Goal: Task Accomplishment & Management: Use online tool/utility

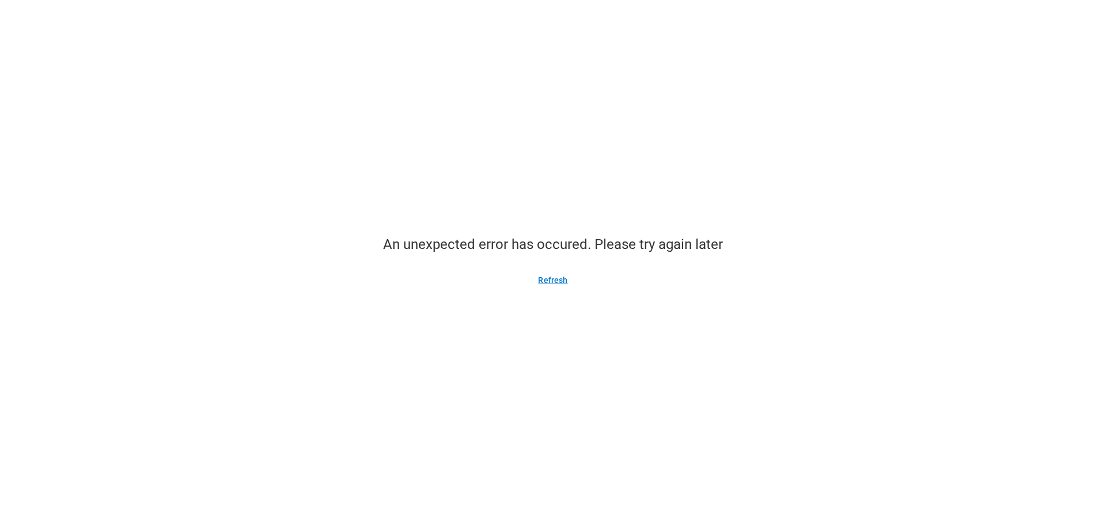
click at [557, 280] on button "Refresh" at bounding box center [552, 280] width 57 height 18
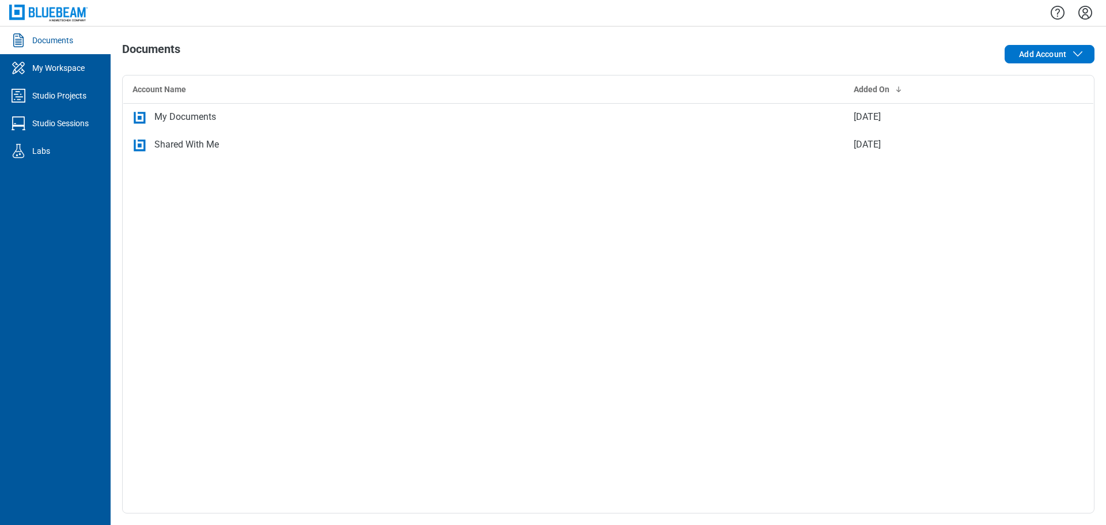
click at [1083, 13] on icon "Settings" at bounding box center [1085, 13] width 14 height 14
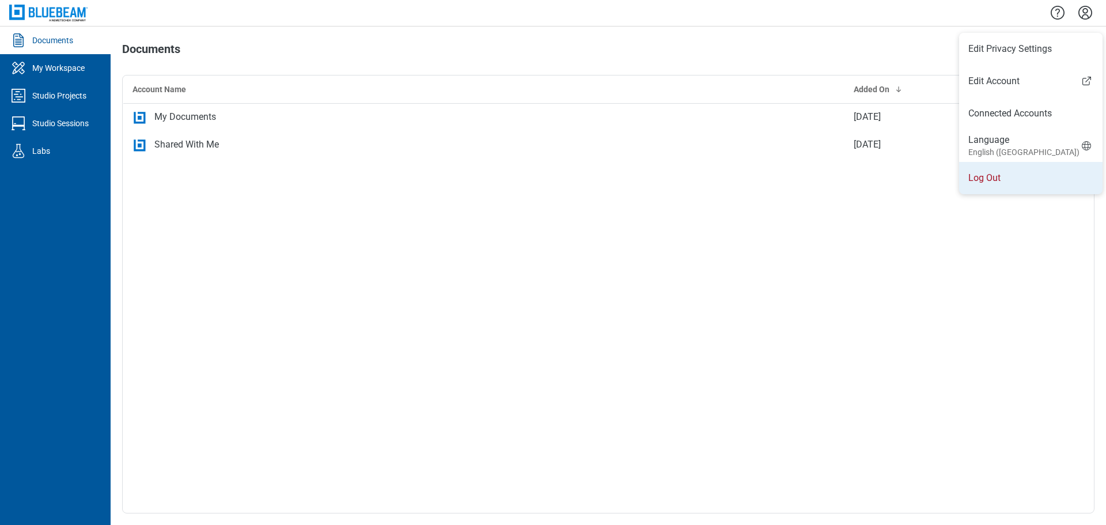
click at [966, 187] on li "Log Out" at bounding box center [1030, 178] width 143 height 32
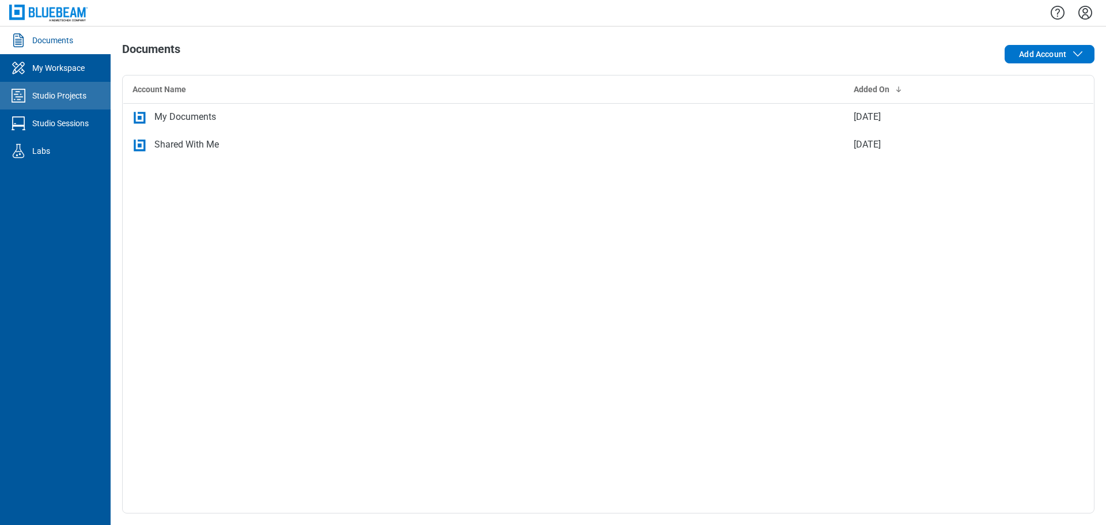
click at [62, 97] on div "Studio Projects" at bounding box center [59, 96] width 54 height 12
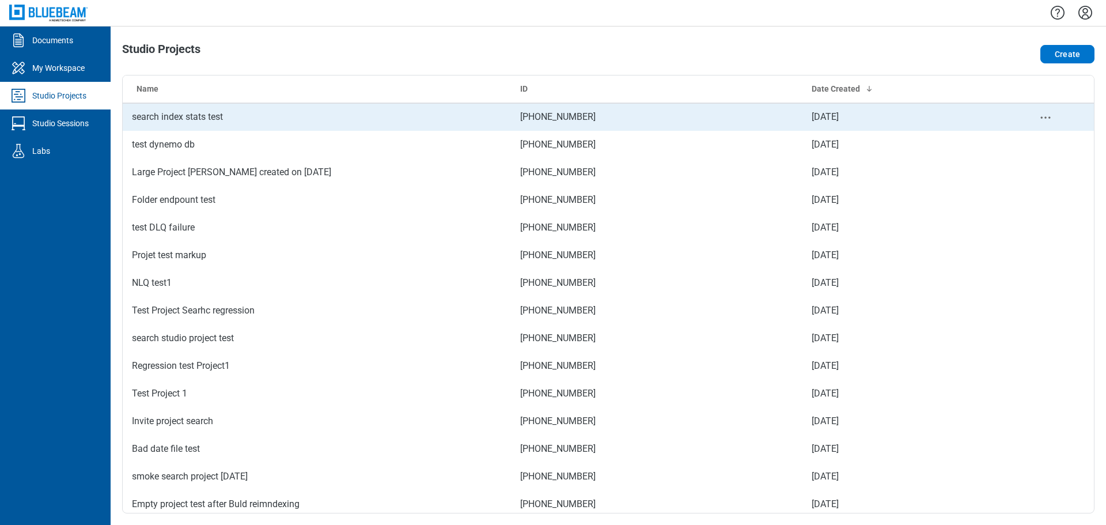
click at [381, 122] on td "search index stats test" at bounding box center [317, 117] width 388 height 28
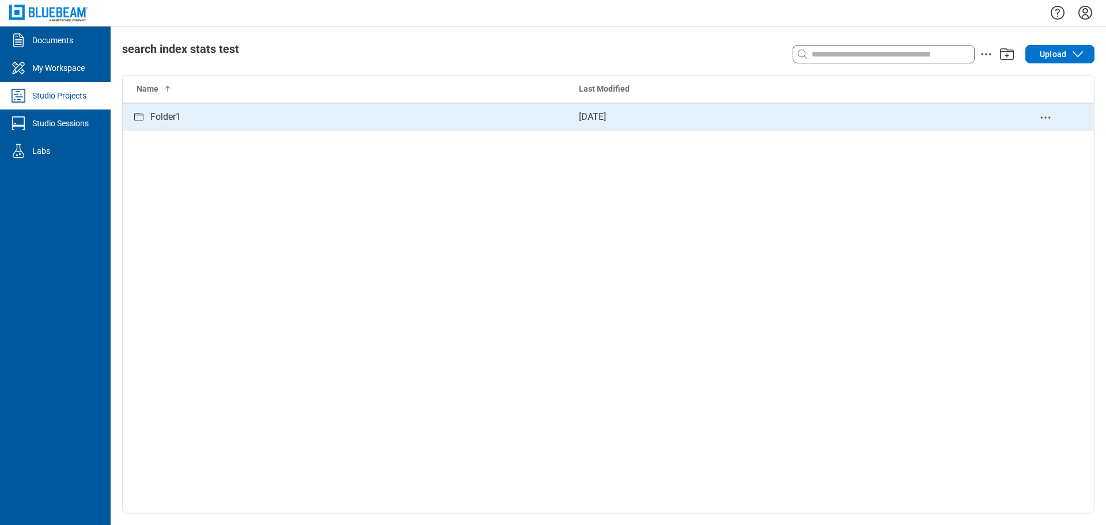
click at [427, 124] on td "Folder1" at bounding box center [346, 117] width 447 height 28
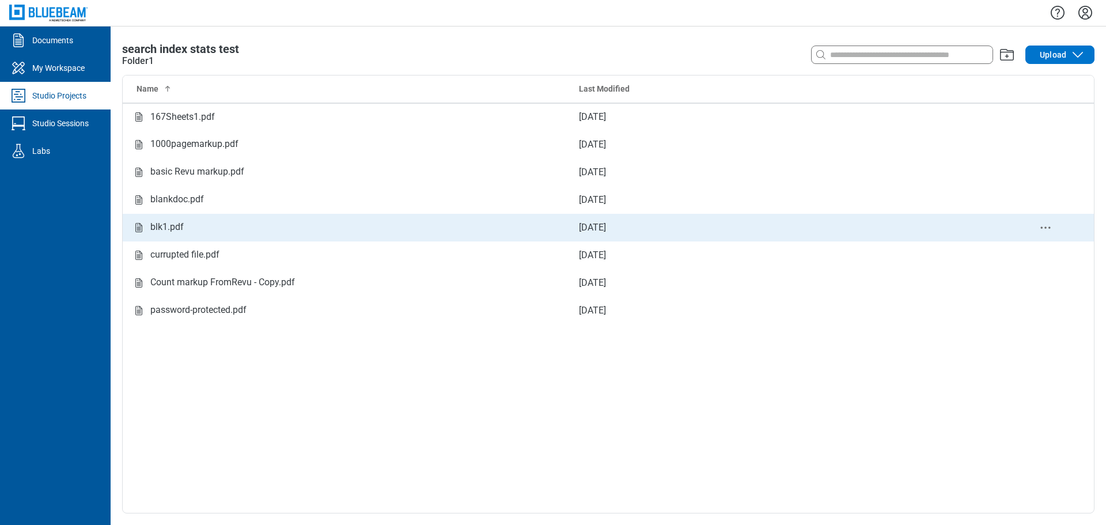
click at [173, 224] on div "blk1.pdf" at bounding box center [166, 227] width 33 height 14
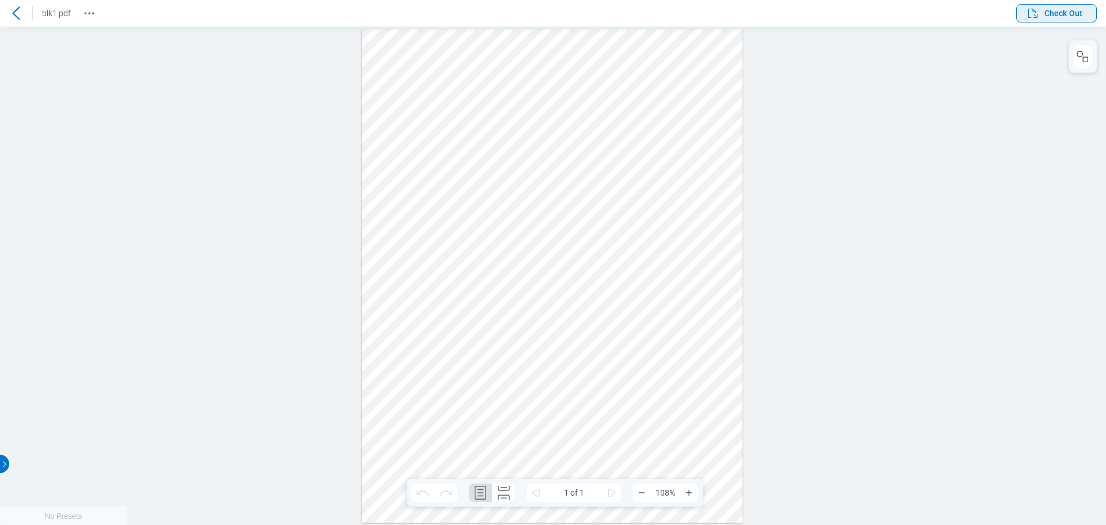
click at [1057, 20] on button "Check Out" at bounding box center [1056, 13] width 81 height 18
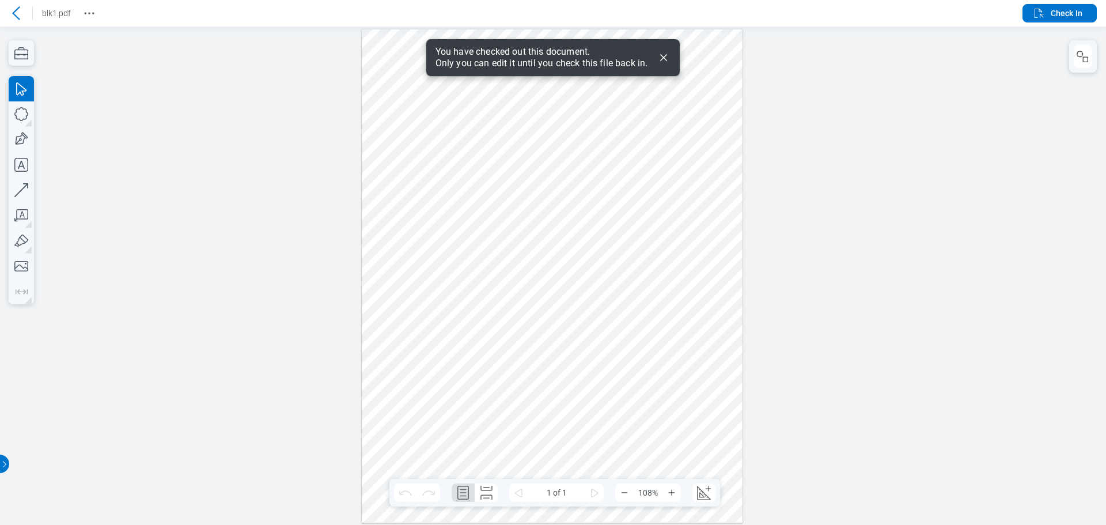
click at [665, 59] on icon "Dismiss" at bounding box center [663, 57] width 7 height 7
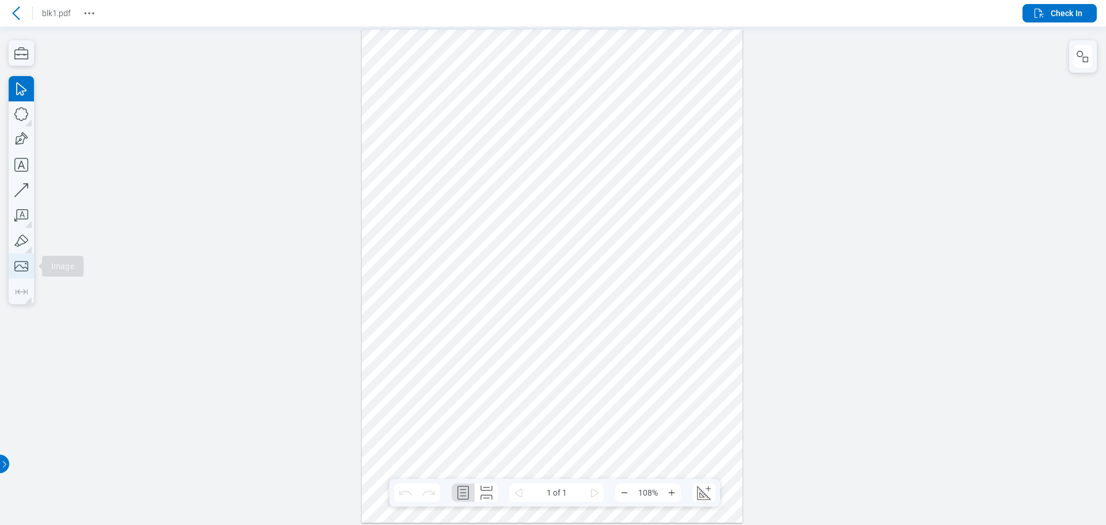
click at [20, 264] on icon "button" at bounding box center [21, 265] width 25 height 25
drag, startPoint x: 496, startPoint y: 134, endPoint x: 628, endPoint y: 303, distance: 214.3
click at [628, 303] on div at bounding box center [552, 275] width 381 height 493
click at [1084, 61] on icon "button" at bounding box center [1083, 57] width 14 height 14
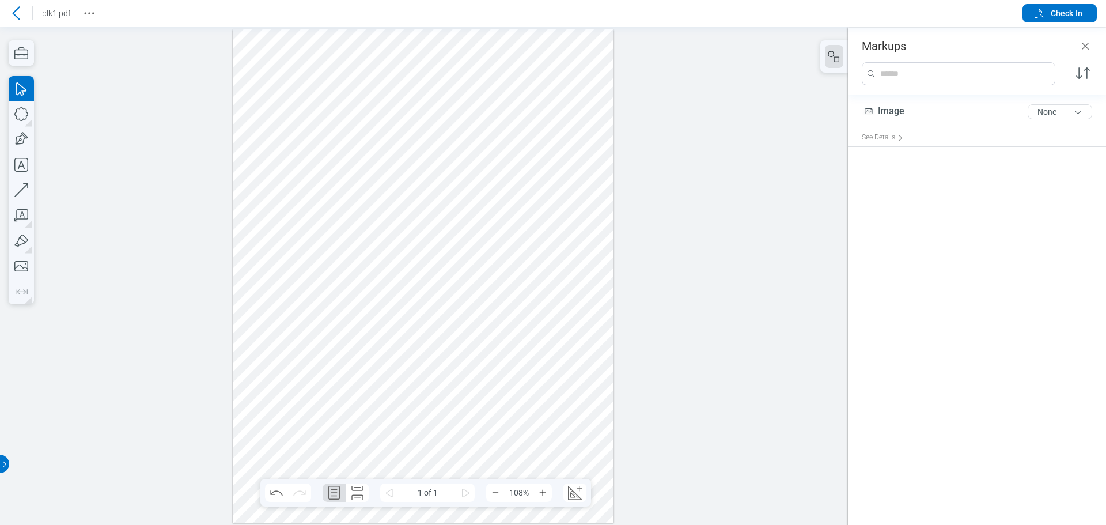
click at [438, 354] on div at bounding box center [423, 275] width 381 height 493
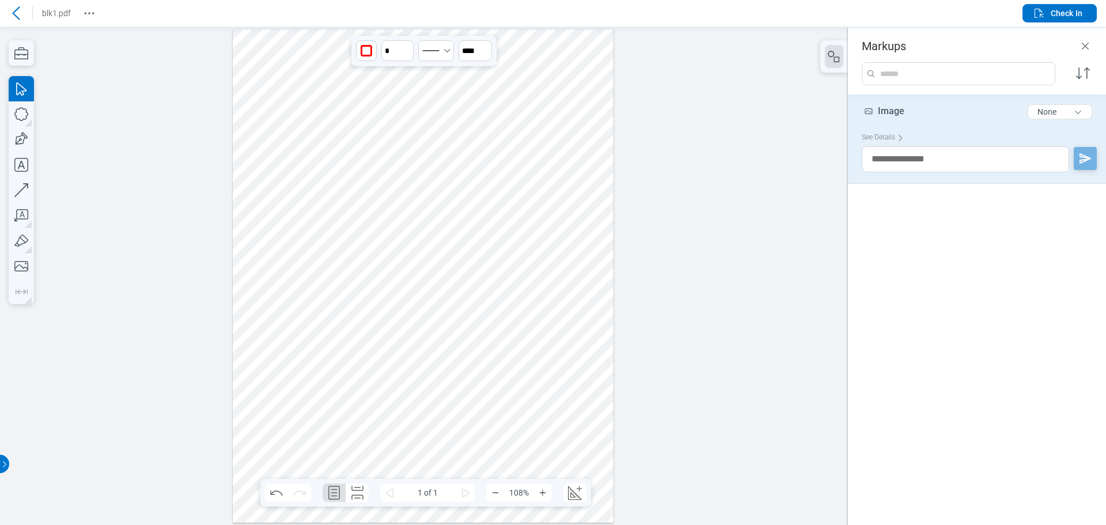
click at [461, 179] on div at bounding box center [423, 275] width 381 height 493
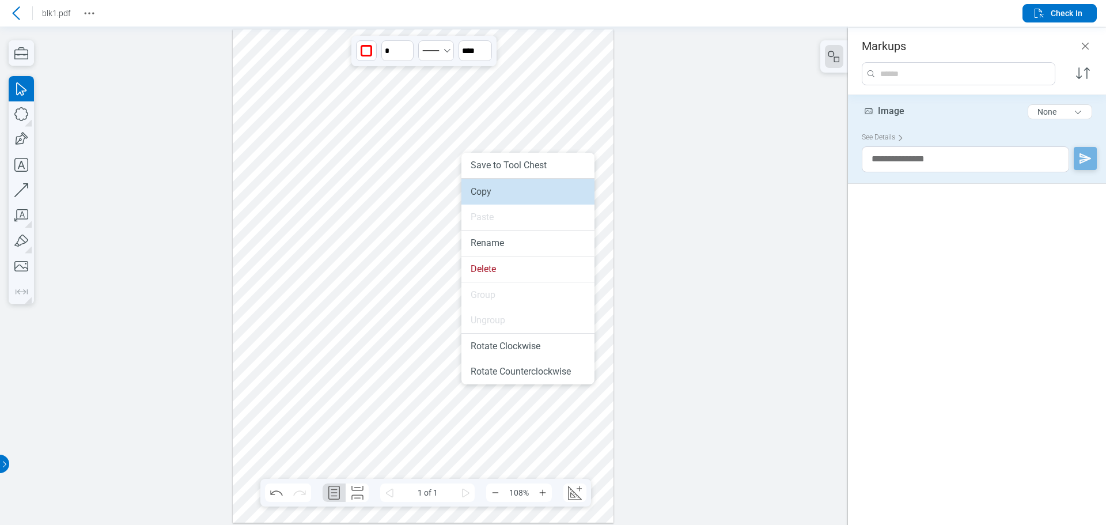
drag, startPoint x: 493, startPoint y: 191, endPoint x: 459, endPoint y: 246, distance: 65.4
click at [493, 191] on li "Copy" at bounding box center [527, 191] width 133 height 25
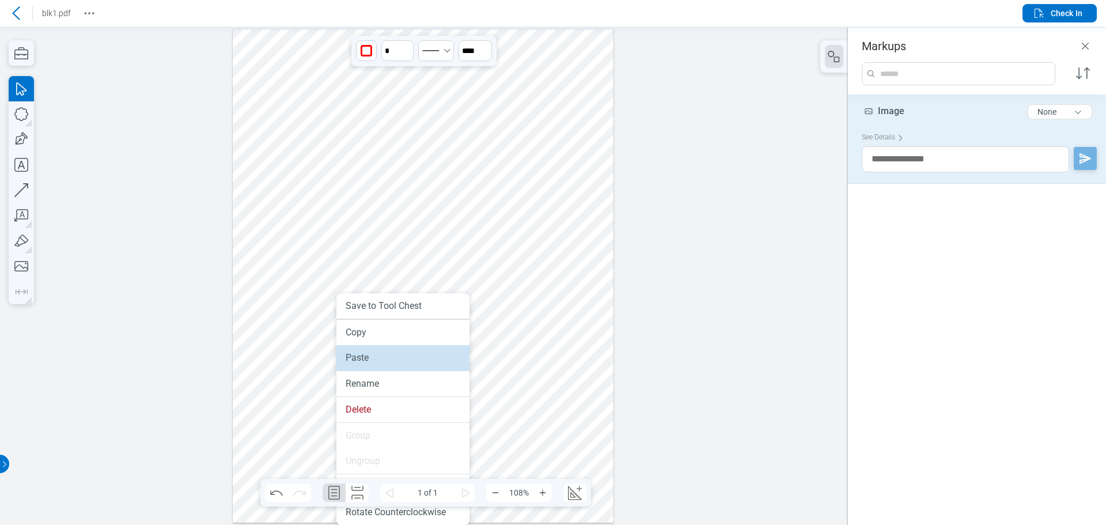
click at [366, 362] on li "Paste" at bounding box center [402, 357] width 133 height 25
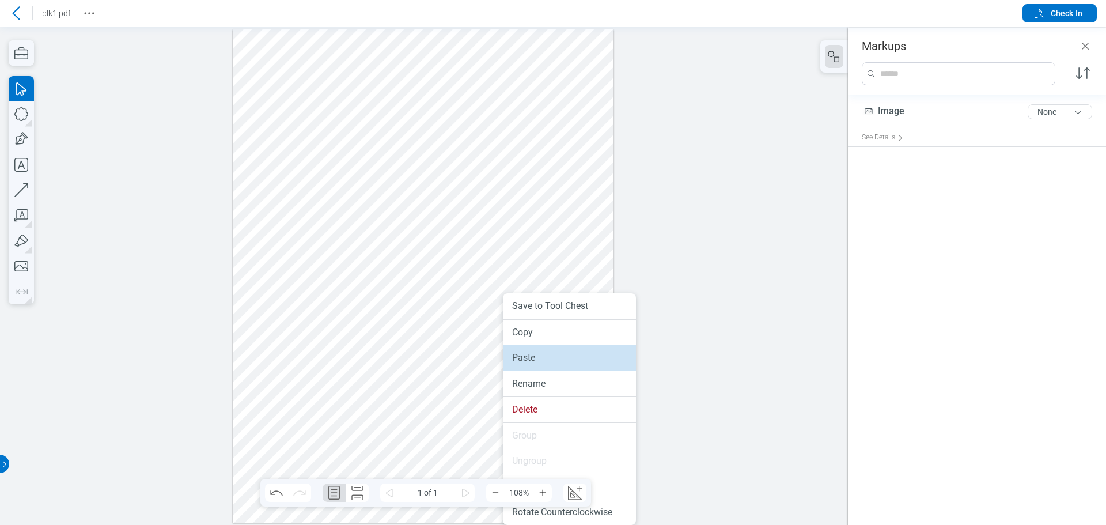
drag, startPoint x: 531, startPoint y: 362, endPoint x: 539, endPoint y: 335, distance: 27.7
click at [531, 362] on li "Paste" at bounding box center [569, 357] width 133 height 25
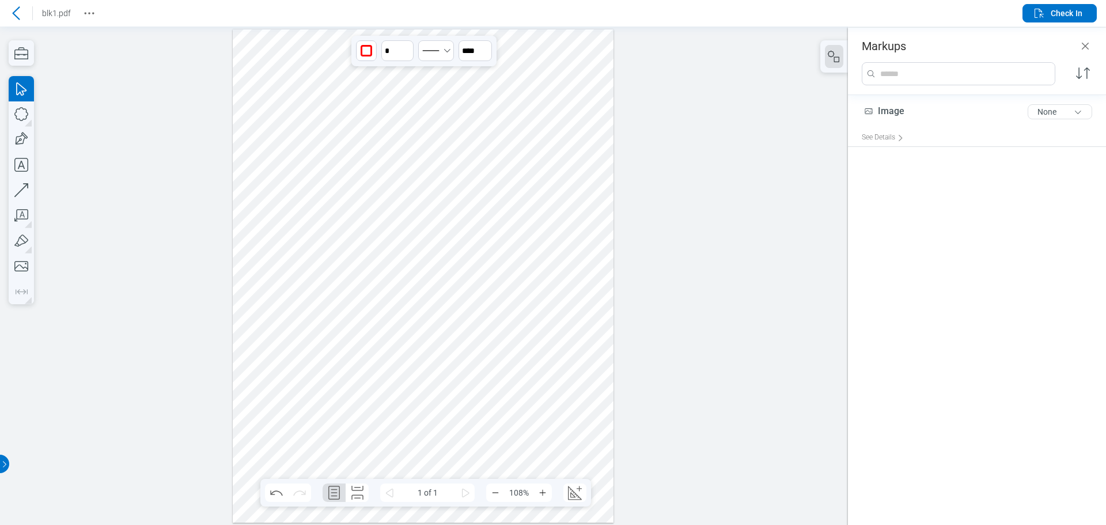
drag, startPoint x: 505, startPoint y: 355, endPoint x: 528, endPoint y: 416, distance: 64.7
click at [528, 416] on div at bounding box center [423, 275] width 381 height 493
click at [1037, 14] on icon "button" at bounding box center [1039, 13] width 14 height 14
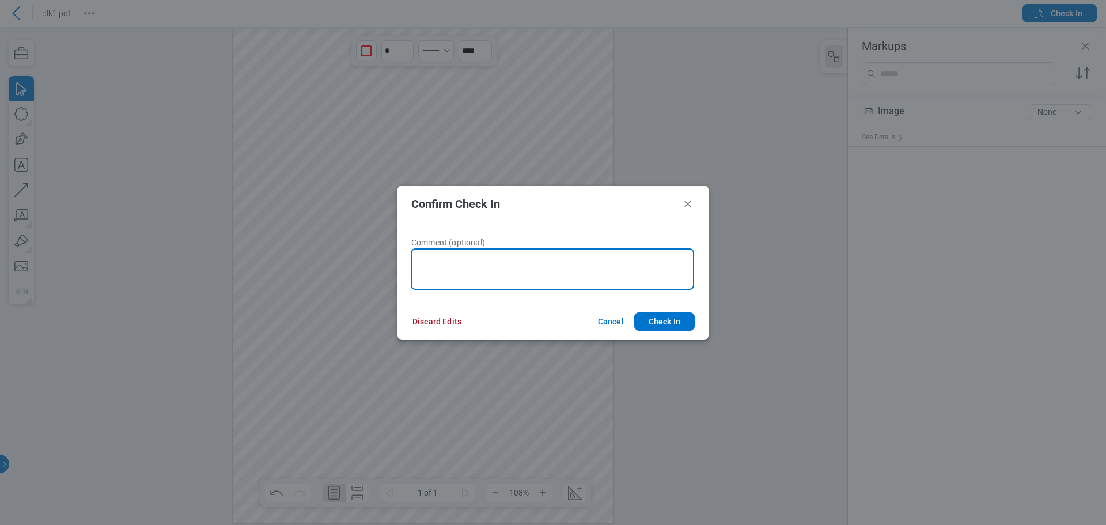
drag, startPoint x: 593, startPoint y: 251, endPoint x: 597, endPoint y: 257, distance: 8.0
click at [592, 255] on textarea at bounding box center [552, 268] width 283 height 41
type textarea "******"
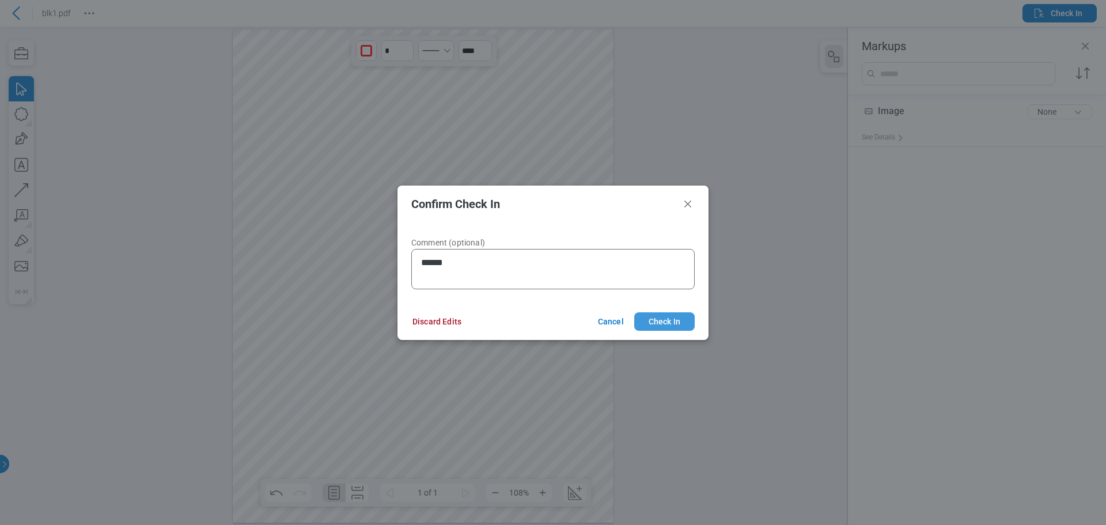
click at [663, 321] on button "Check In" at bounding box center [664, 321] width 60 height 18
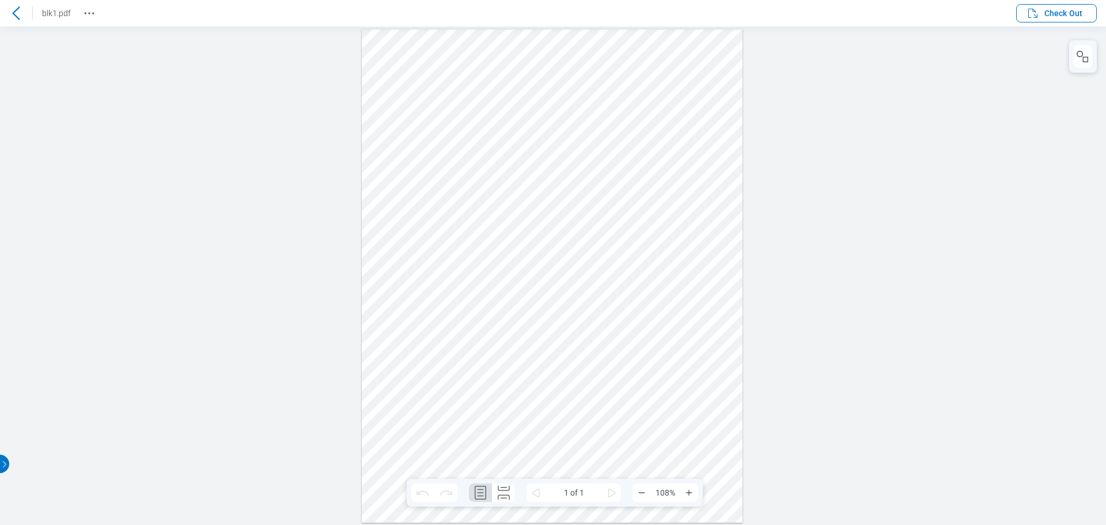
click at [21, 13] on icon at bounding box center [16, 13] width 14 height 14
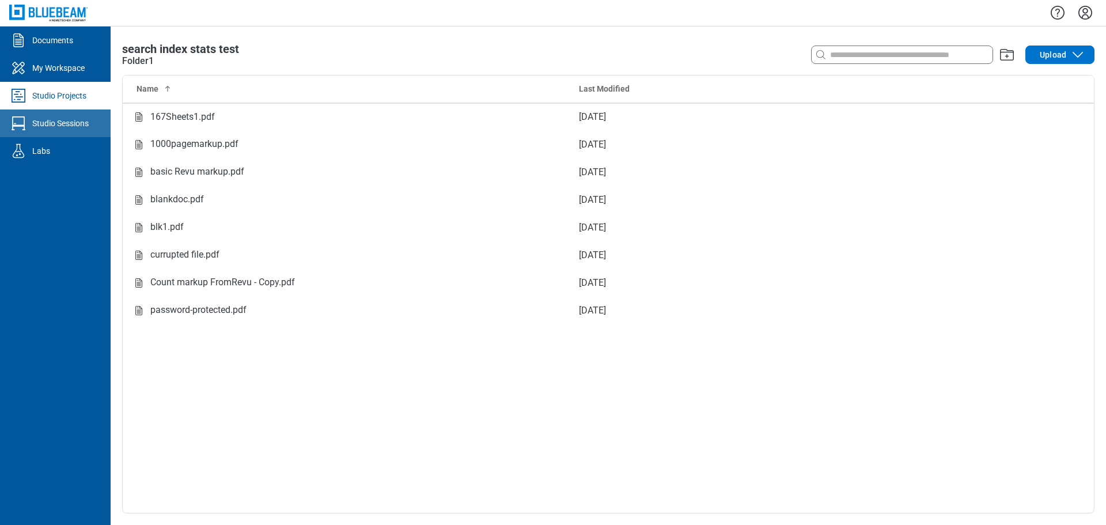
click at [76, 132] on link "Studio Sessions" at bounding box center [55, 123] width 111 height 28
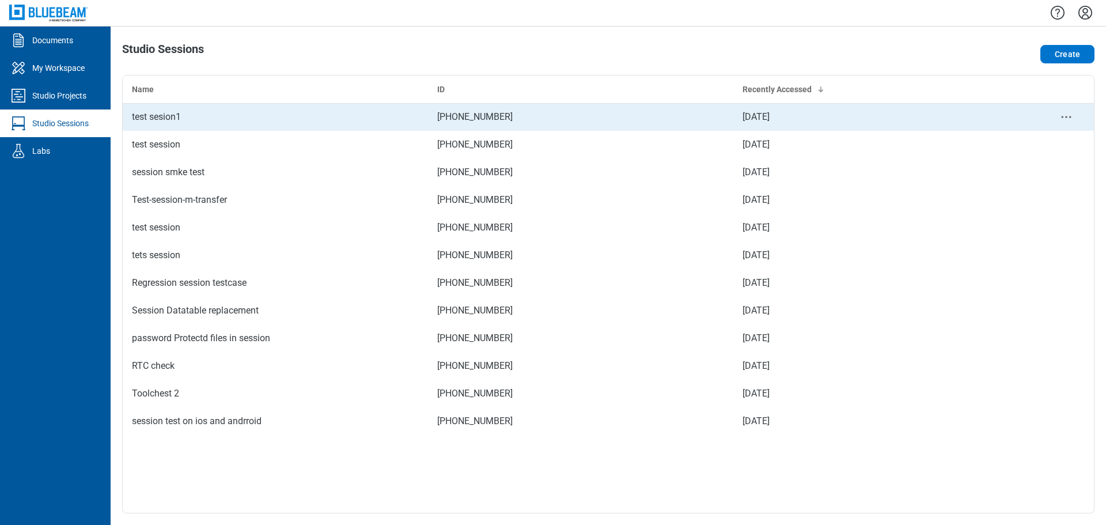
click at [164, 121] on div "test sesion1" at bounding box center [275, 117] width 287 height 14
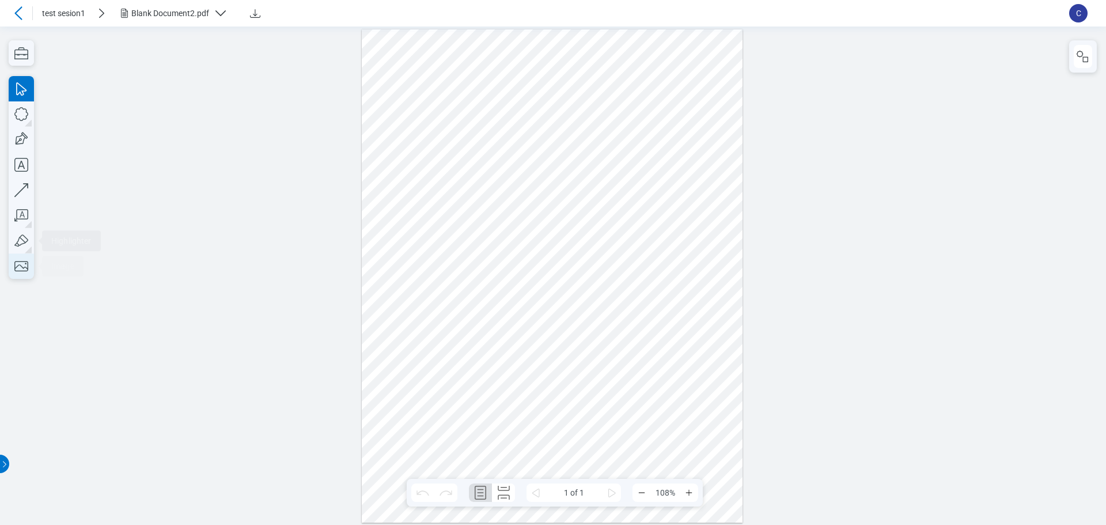
click at [24, 270] on icon "button" at bounding box center [21, 265] width 25 height 25
drag, startPoint x: 397, startPoint y: 367, endPoint x: 503, endPoint y: 457, distance: 138.5
click at [503, 457] on div at bounding box center [552, 275] width 381 height 493
click at [631, 424] on div at bounding box center [552, 275] width 381 height 493
drag, startPoint x: 1068, startPoint y: 32, endPoint x: 1089, endPoint y: 65, distance: 39.3
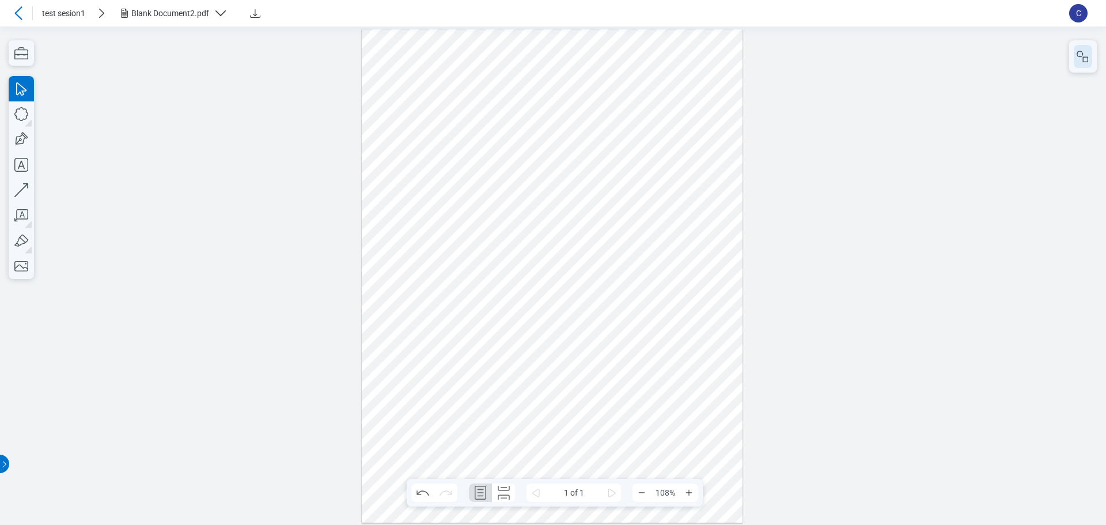
click at [1078, 60] on div at bounding box center [1083, 56] width 28 height 32
click at [1088, 65] on button "button" at bounding box center [1083, 56] width 18 height 23
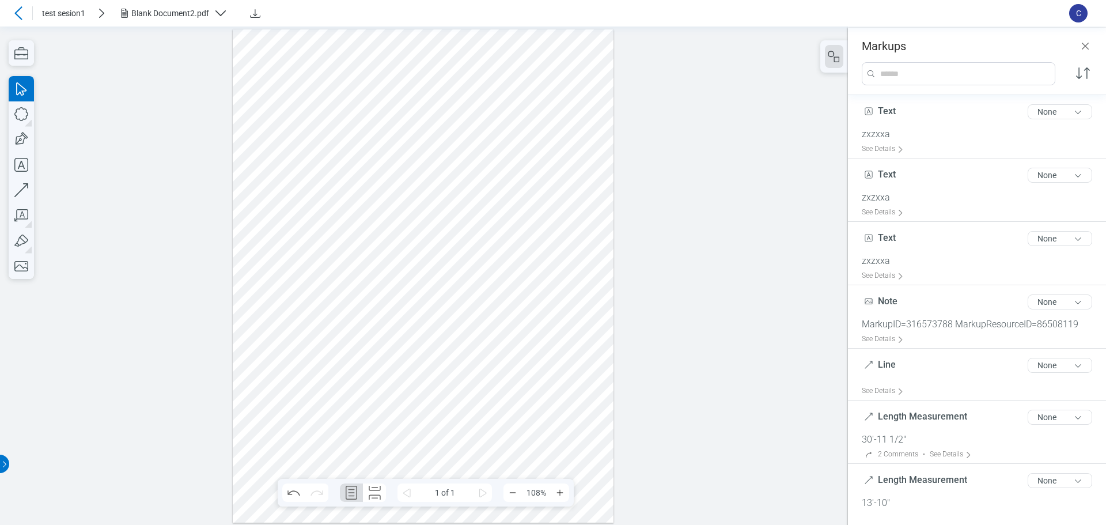
click at [352, 426] on div at bounding box center [423, 275] width 381 height 493
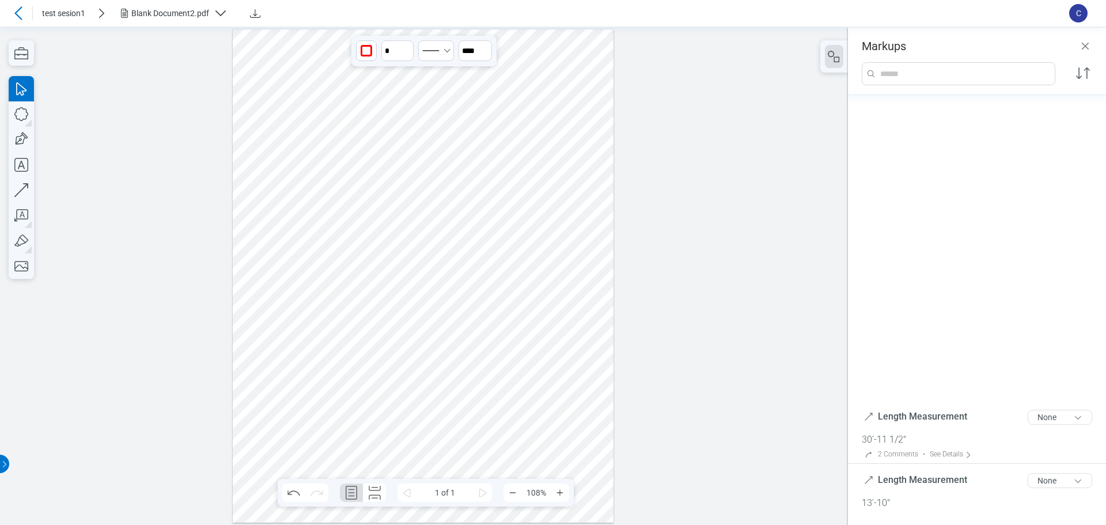
scroll to position [356, 0]
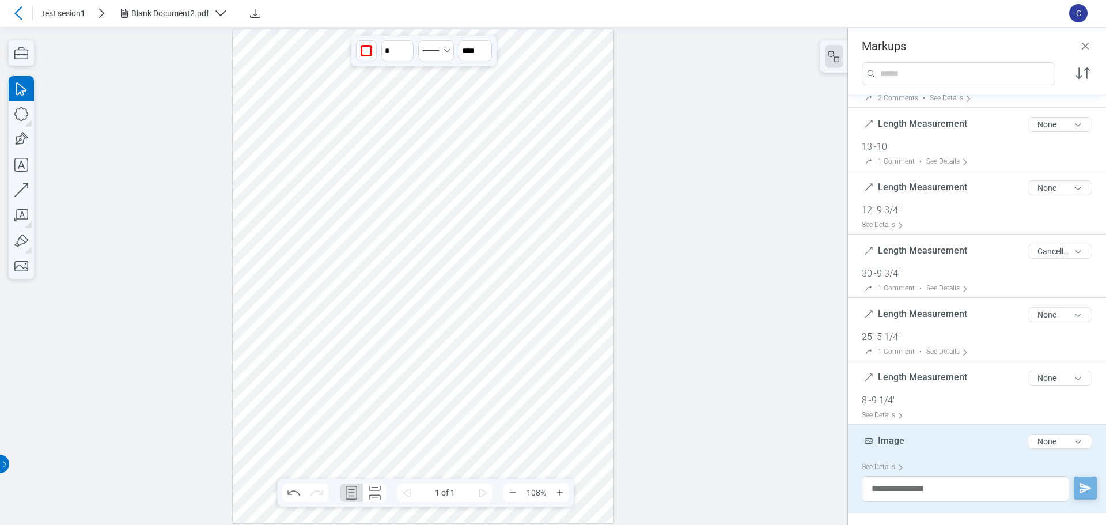
click at [502, 424] on div at bounding box center [423, 275] width 381 height 493
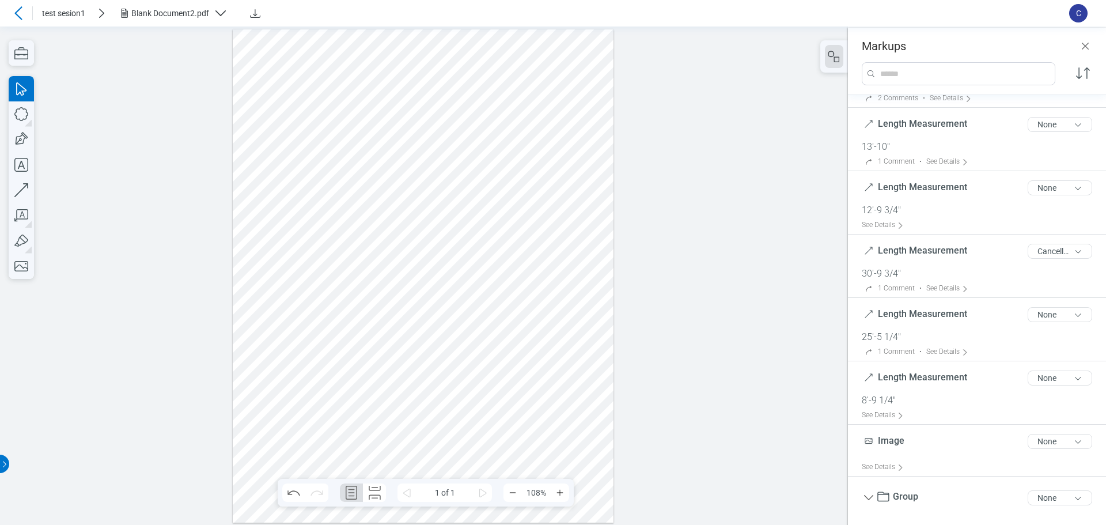
click at [345, 414] on div at bounding box center [423, 275] width 381 height 493
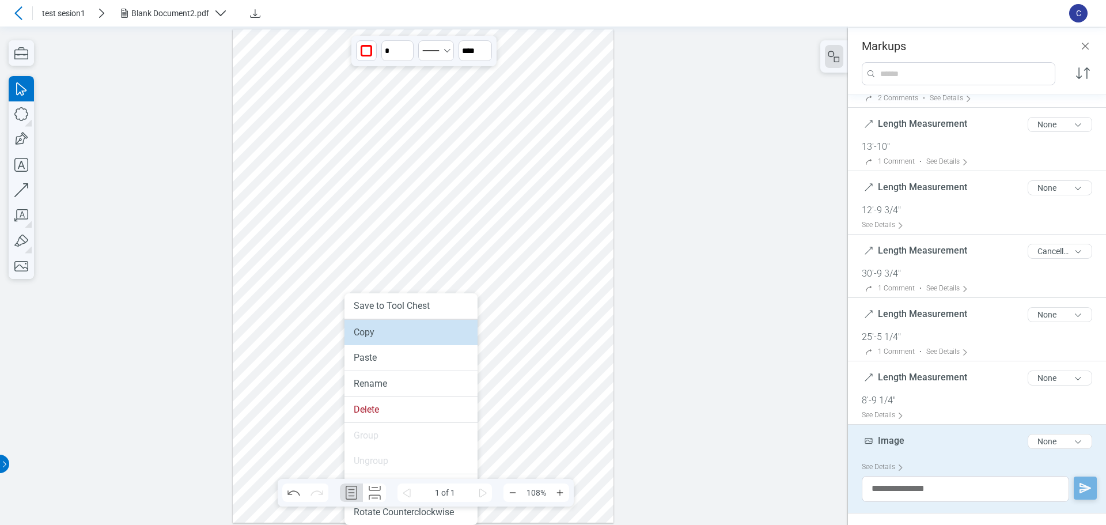
drag, startPoint x: 378, startPoint y: 338, endPoint x: 381, endPoint y: 312, distance: 26.1
click at [378, 338] on li "Copy" at bounding box center [410, 332] width 133 height 25
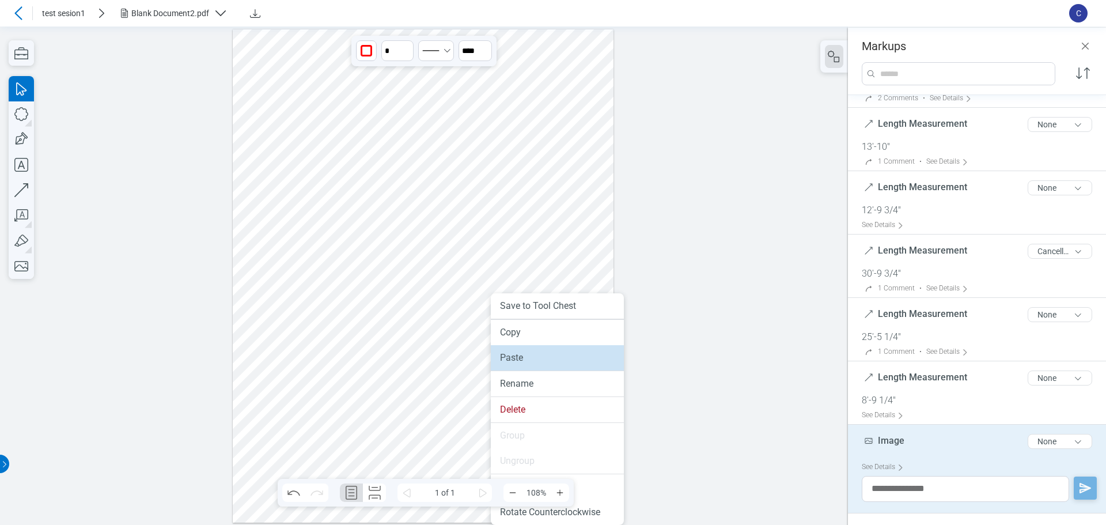
click at [519, 358] on li "Paste" at bounding box center [557, 357] width 133 height 25
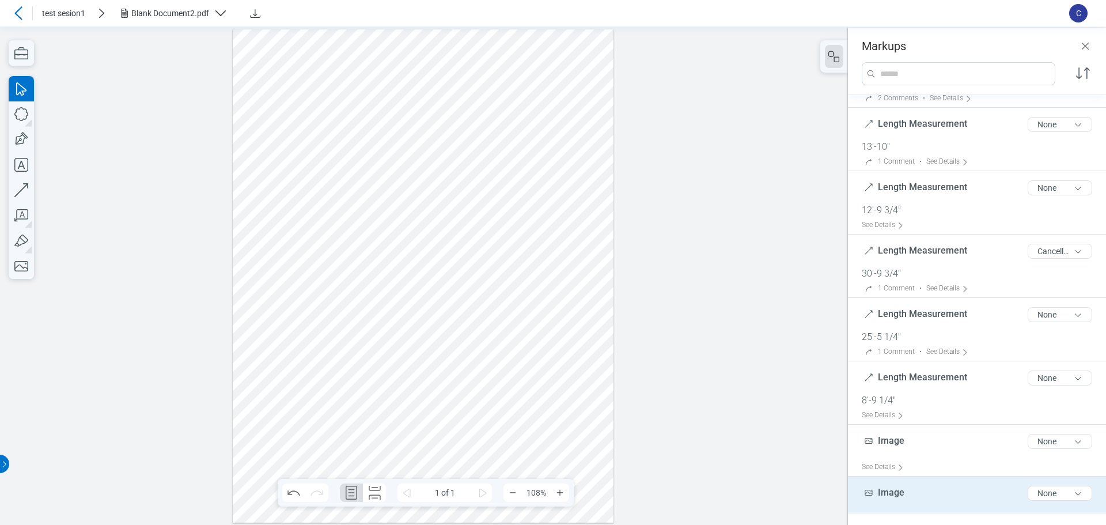
scroll to position [408, 0]
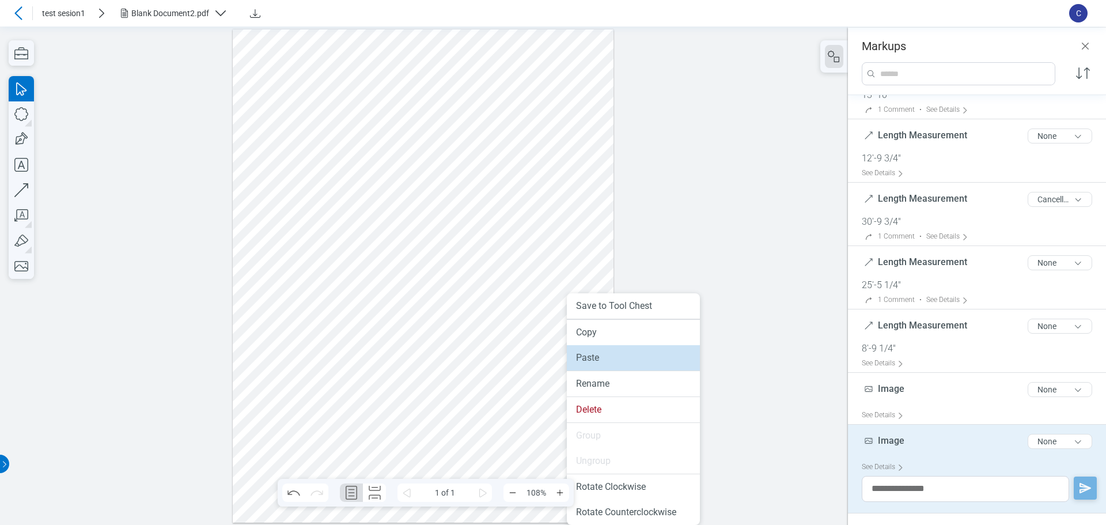
drag, startPoint x: 591, startPoint y: 354, endPoint x: 606, endPoint y: 335, distance: 24.2
click at [591, 354] on li "Paste" at bounding box center [633, 357] width 133 height 25
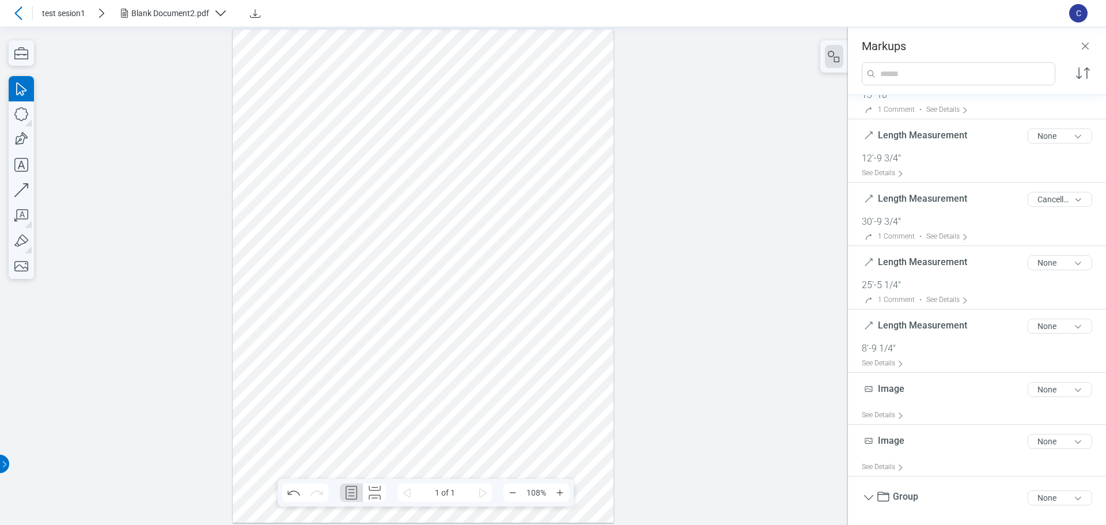
scroll to position [460, 0]
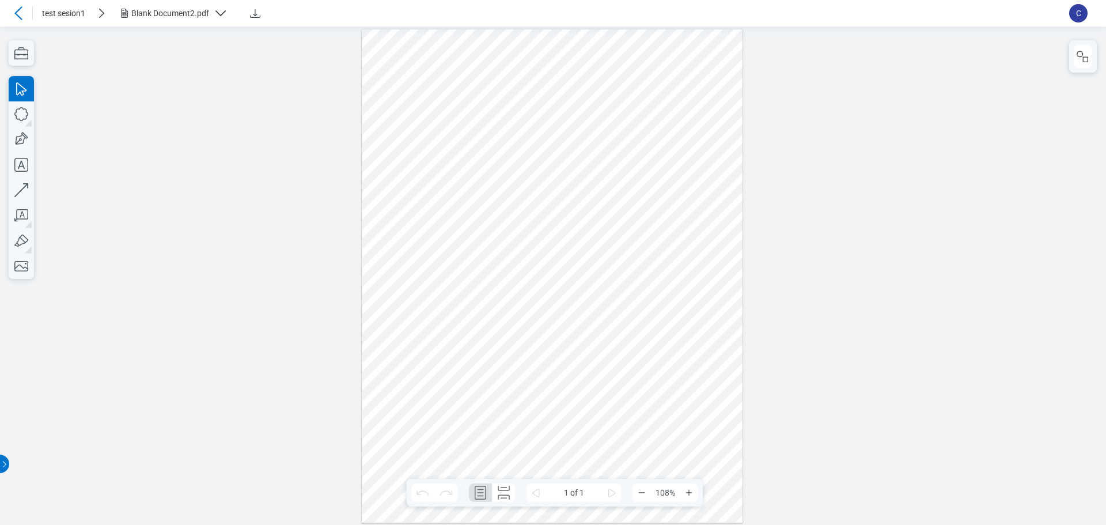
click at [25, 7] on div at bounding box center [18, 13] width 18 height 18
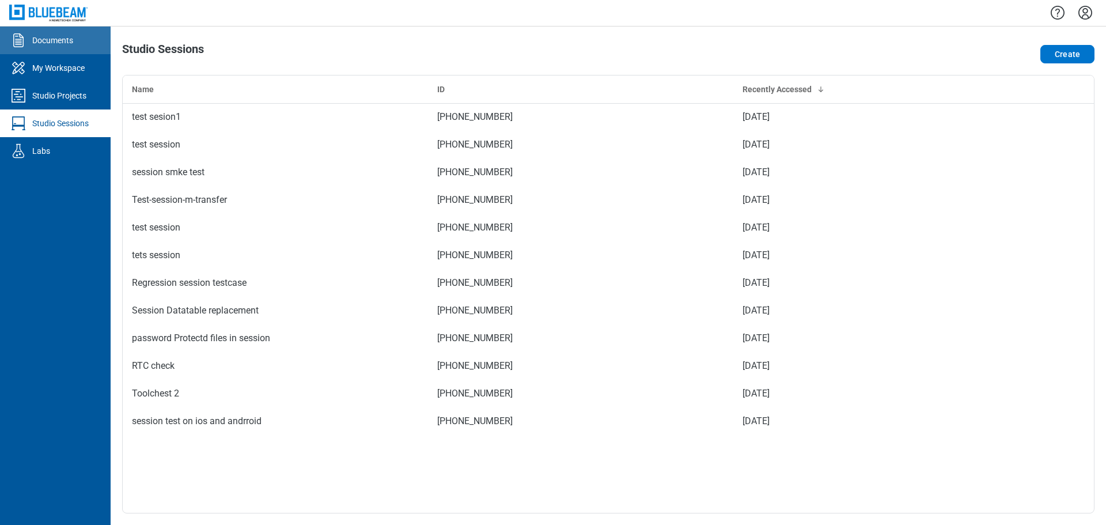
click at [63, 48] on link "Documents" at bounding box center [55, 40] width 111 height 28
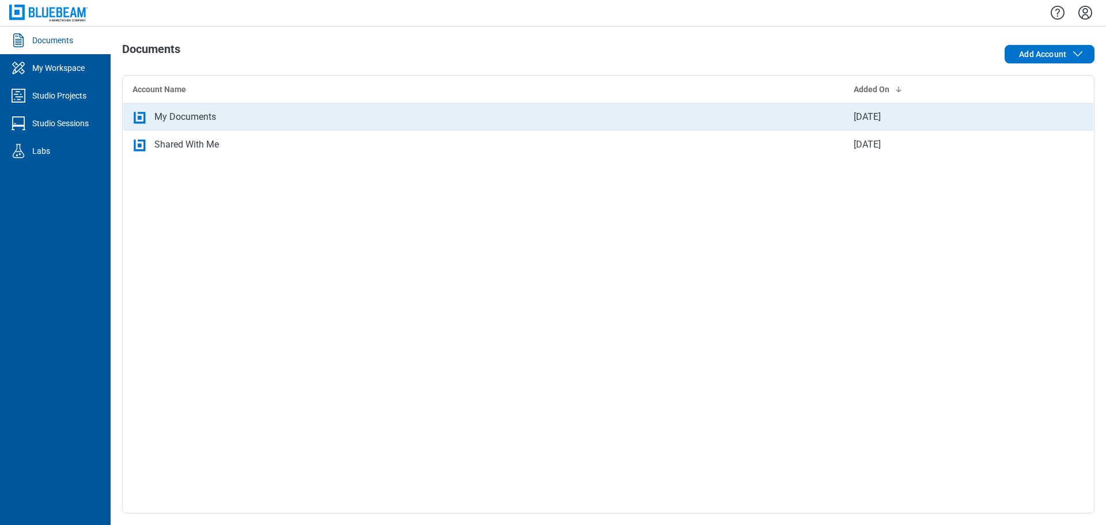
click at [184, 118] on div "My Documents" at bounding box center [185, 117] width 62 height 14
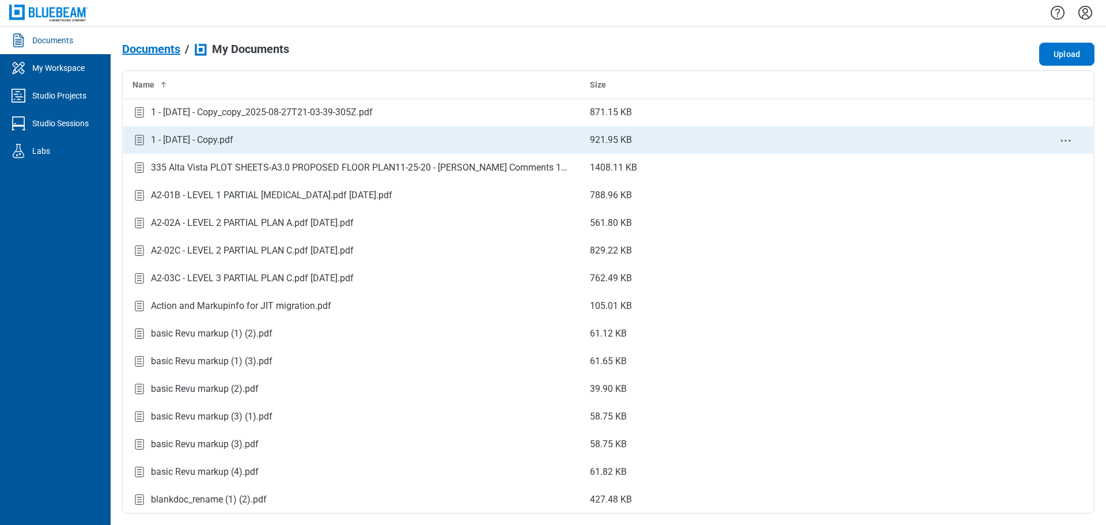
click at [169, 141] on div "1 - 12.7.2020 - Copy.pdf" at bounding box center [192, 140] width 82 height 14
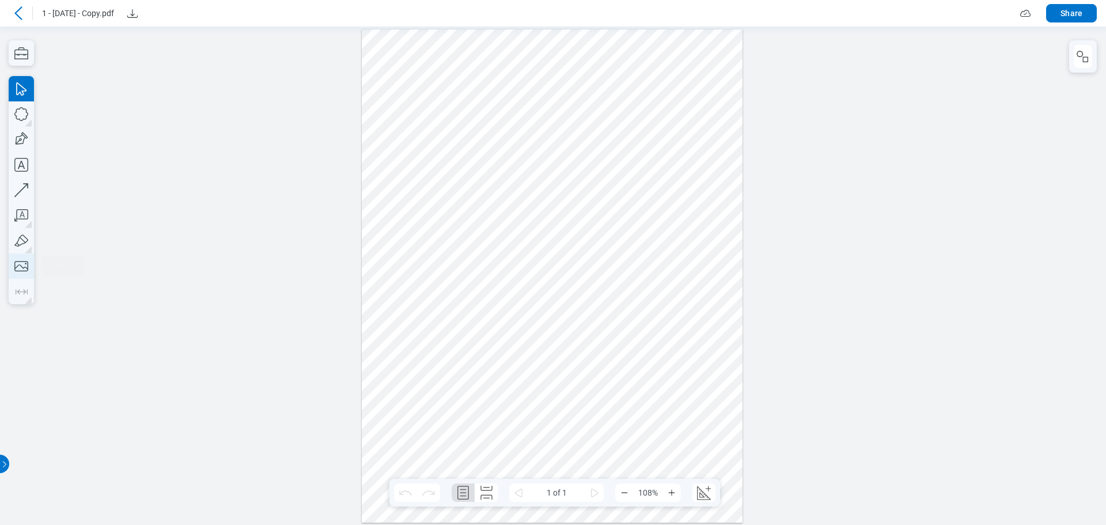
click at [28, 260] on icon "button" at bounding box center [21, 265] width 25 height 25
drag, startPoint x: 475, startPoint y: 84, endPoint x: 540, endPoint y: 174, distance: 110.9
click at [540, 174] on div at bounding box center [552, 275] width 381 height 493
click at [558, 119] on div at bounding box center [552, 275] width 381 height 493
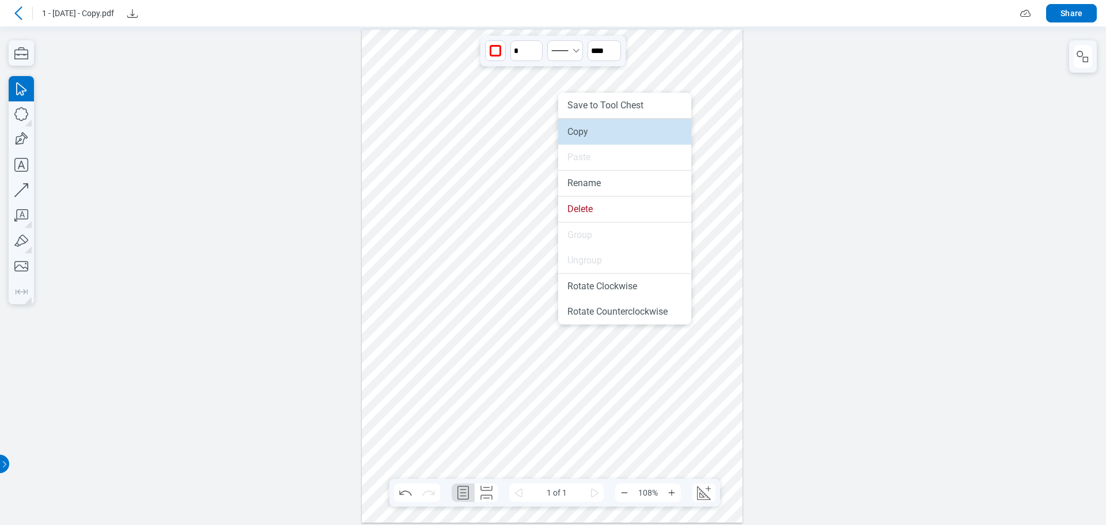
click at [583, 130] on li "Copy" at bounding box center [624, 131] width 133 height 25
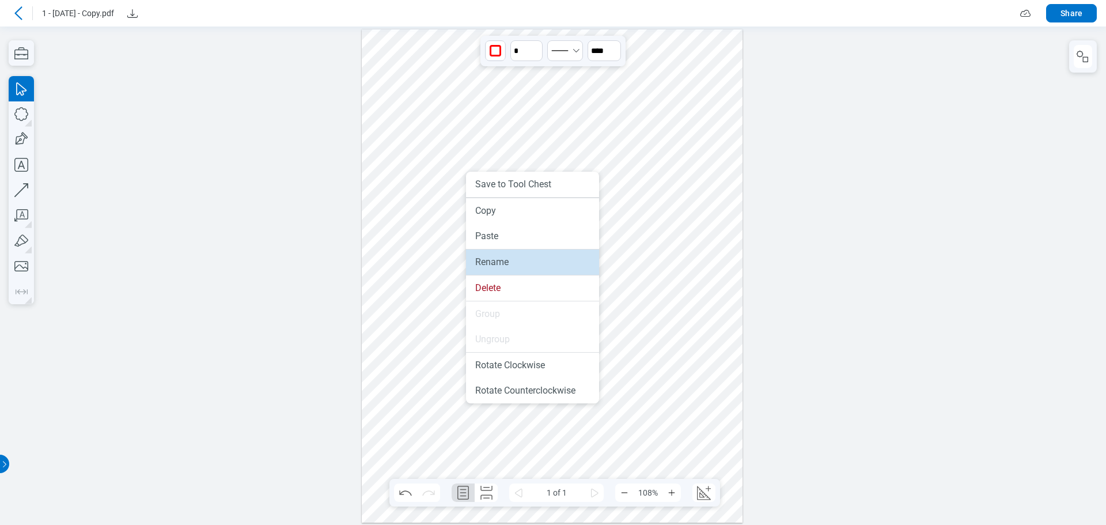
click at [485, 251] on li "Rename" at bounding box center [532, 261] width 133 height 25
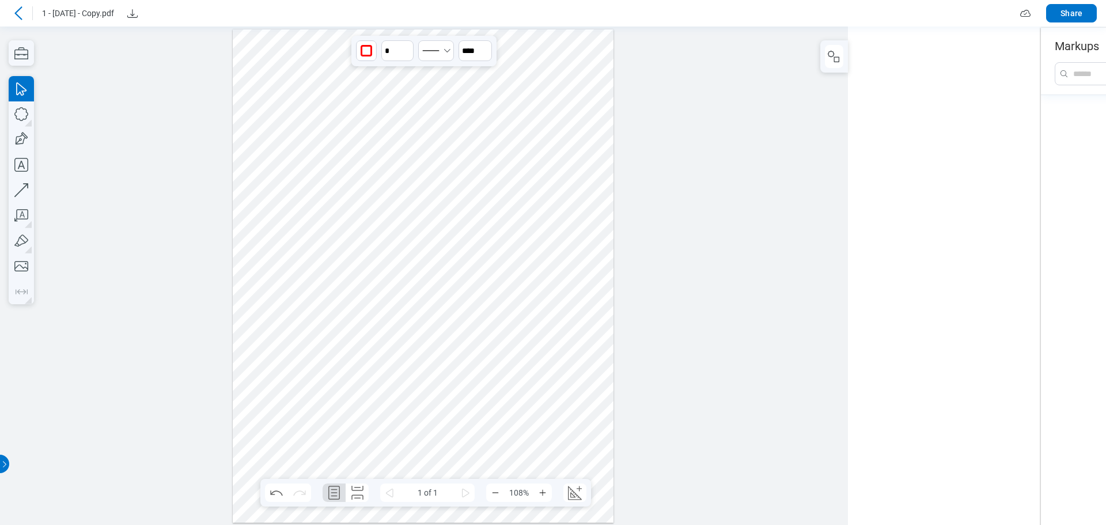
scroll to position [1204, 0]
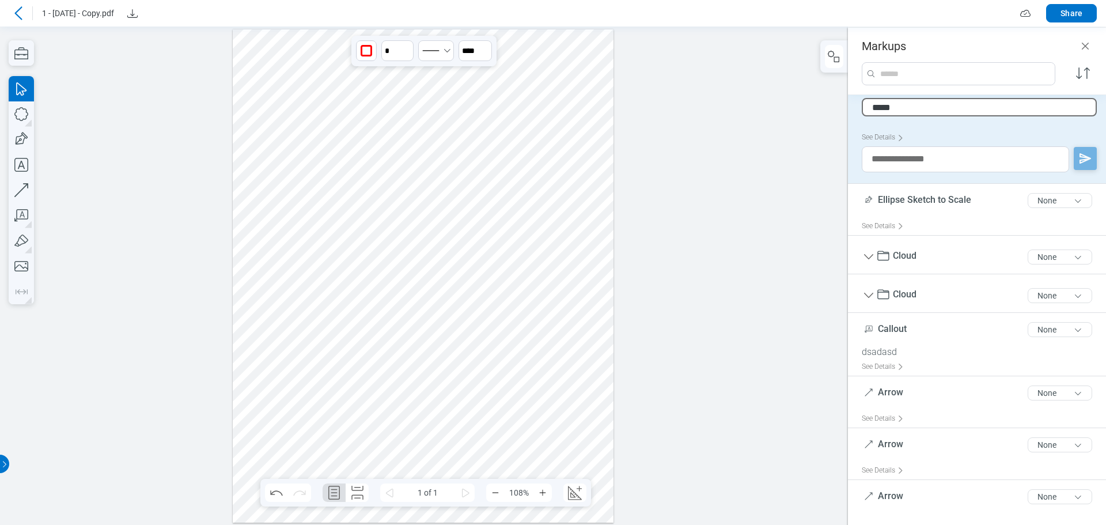
click at [536, 133] on div at bounding box center [423, 275] width 381 height 493
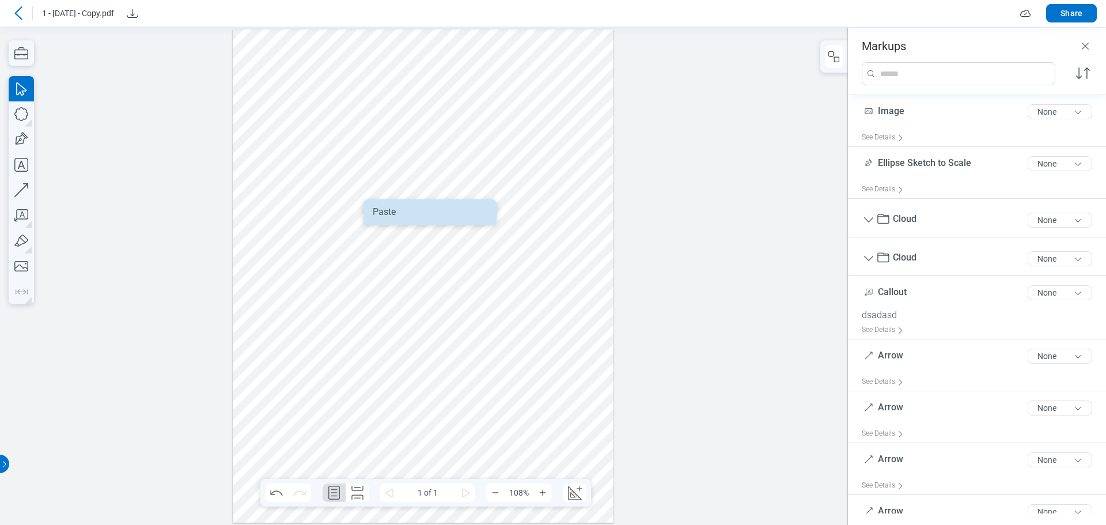
click at [390, 208] on li "Paste" at bounding box center [429, 211] width 133 height 25
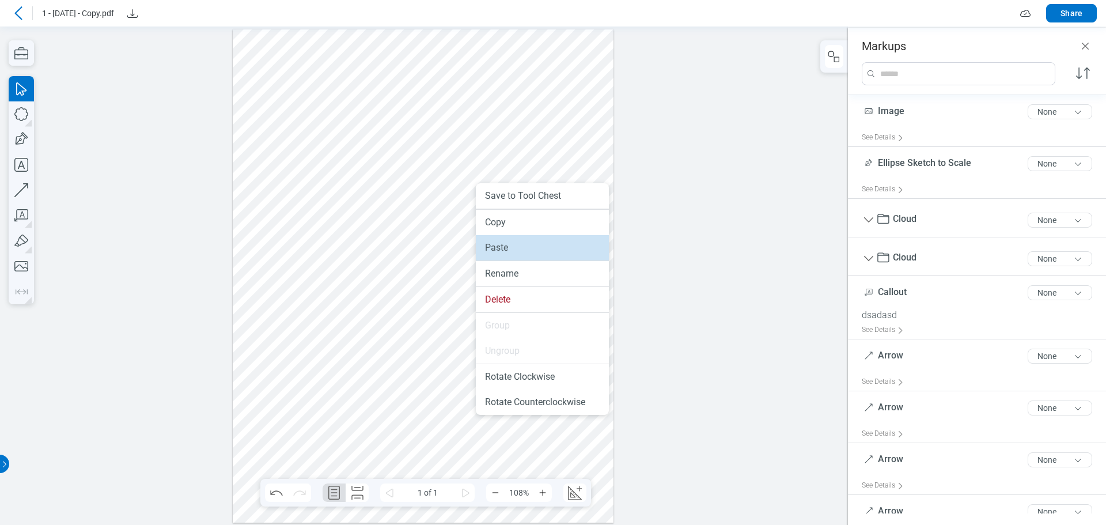
click at [497, 247] on li "Paste" at bounding box center [542, 247] width 133 height 25
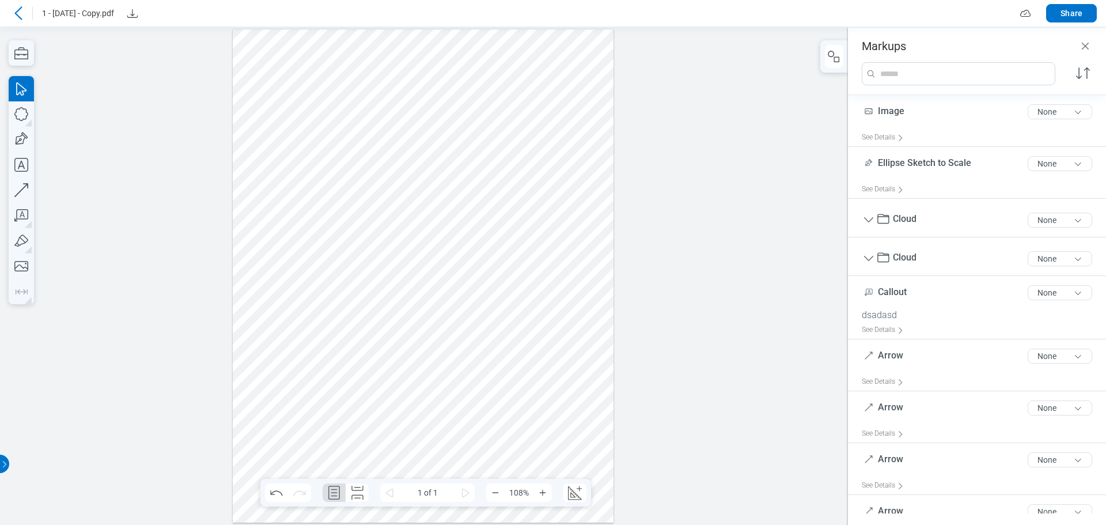
click at [540, 147] on div at bounding box center [423, 275] width 381 height 493
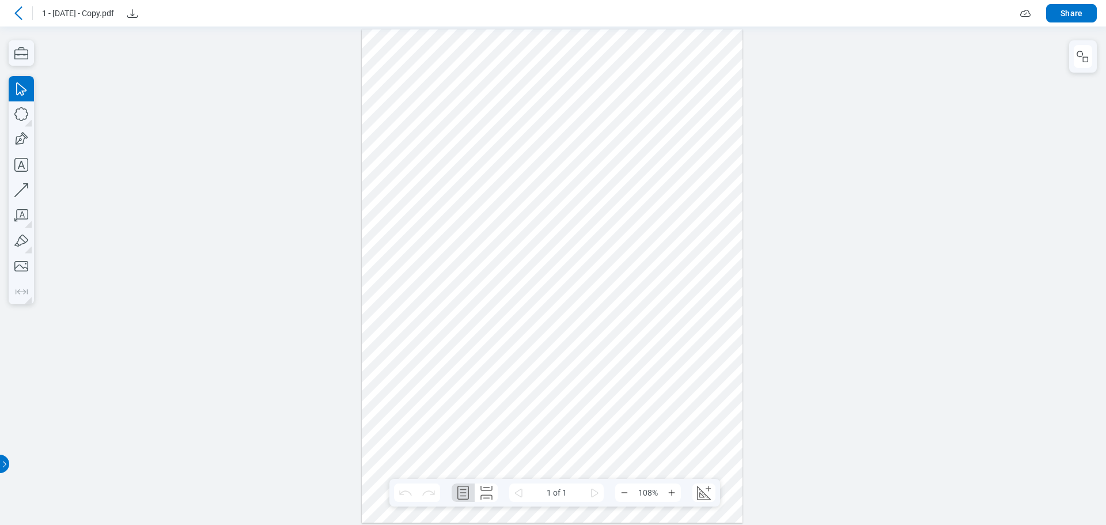
click at [22, 14] on icon at bounding box center [19, 13] width 14 height 14
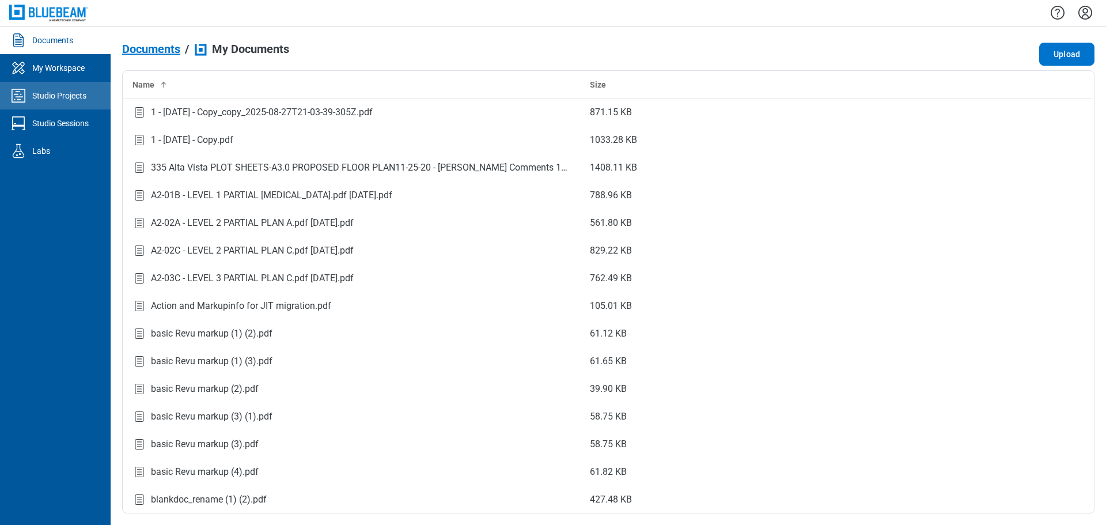
click at [78, 98] on div "Studio Projects" at bounding box center [59, 96] width 54 height 12
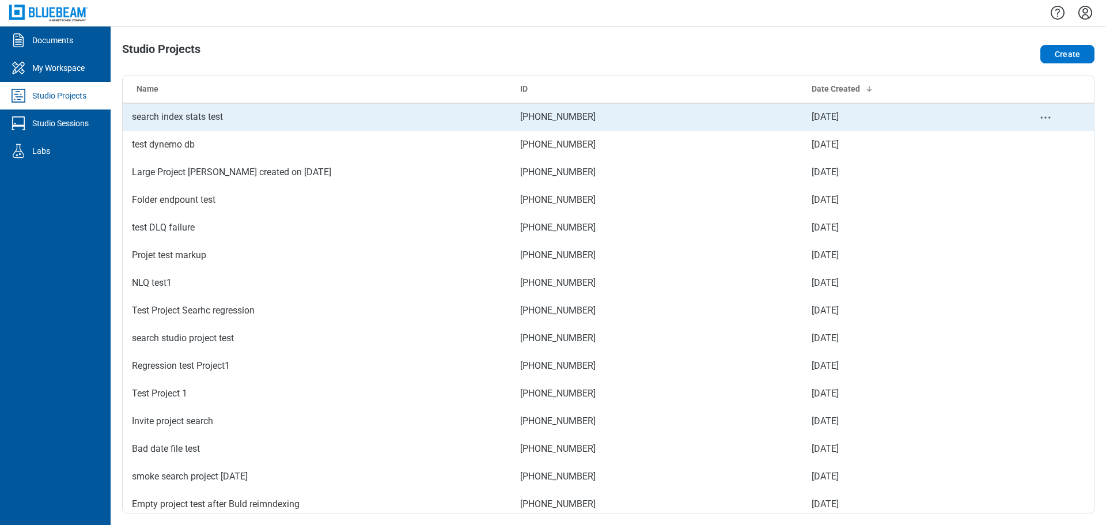
click at [217, 119] on td "search index stats test" at bounding box center [317, 117] width 388 height 28
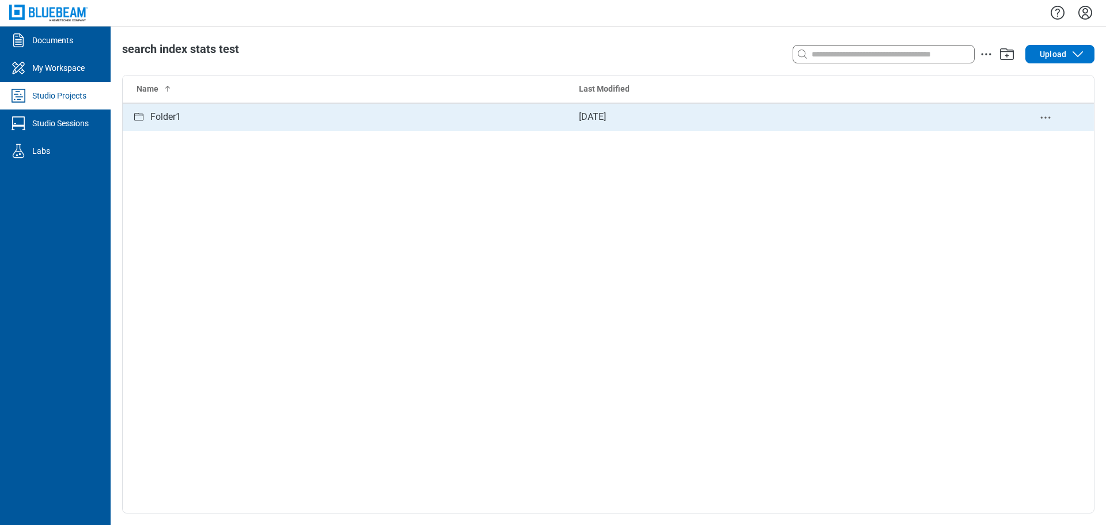
click at [190, 118] on div "Folder1" at bounding box center [346, 117] width 428 height 14
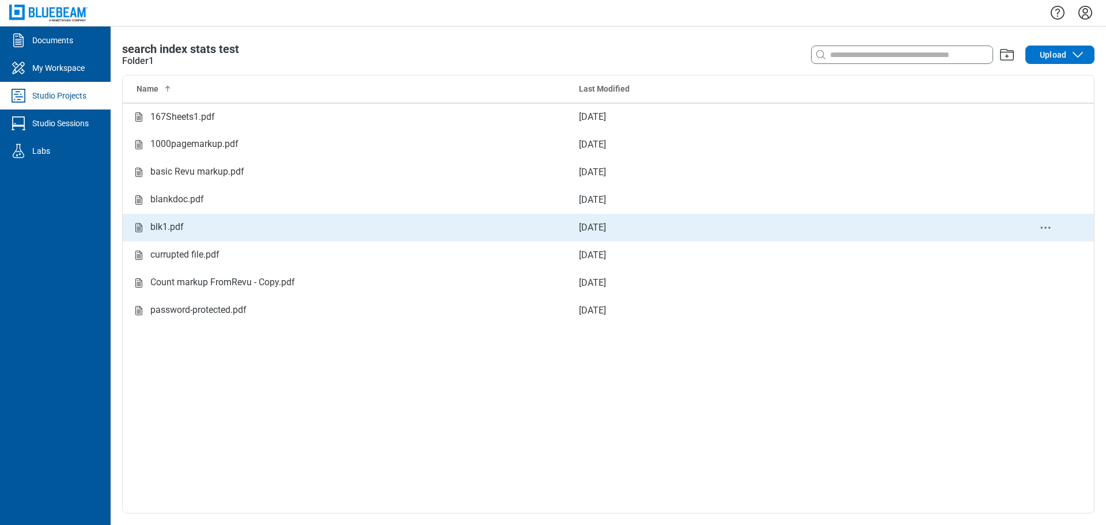
click at [192, 229] on div "blk1.pdf" at bounding box center [346, 227] width 428 height 14
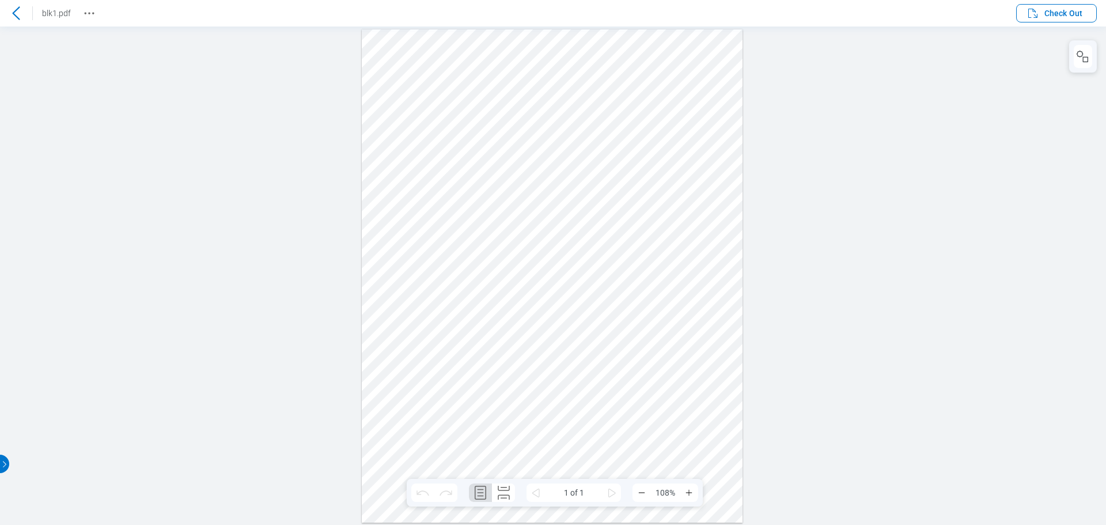
click at [608, 222] on div at bounding box center [552, 275] width 381 height 493
click at [1072, 22] on header "blk1.pdf Check Out" at bounding box center [553, 13] width 1106 height 26
click at [1054, 14] on span "Check Out" at bounding box center [1063, 13] width 38 height 12
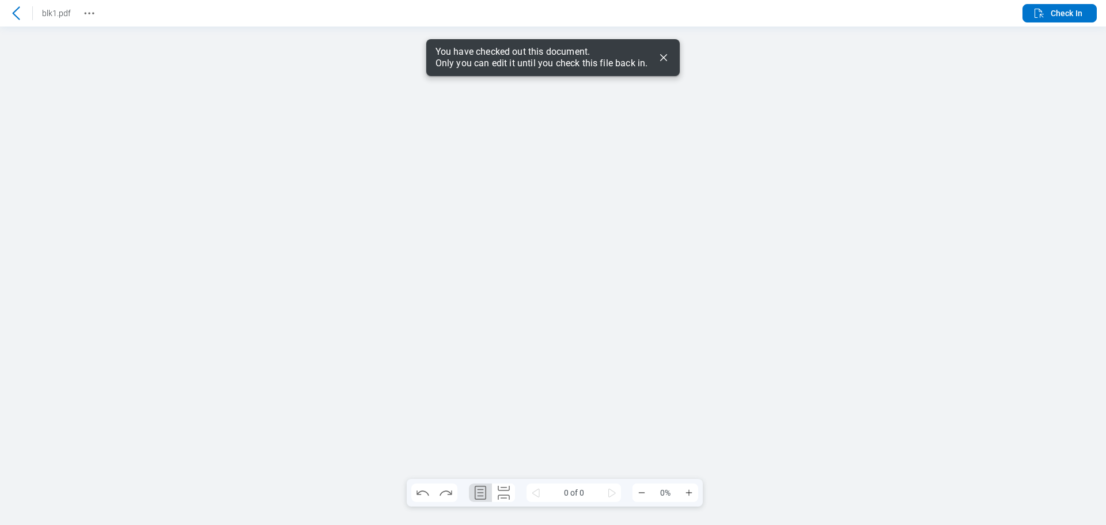
click at [665, 60] on icon "Dismiss" at bounding box center [664, 58] width 14 height 14
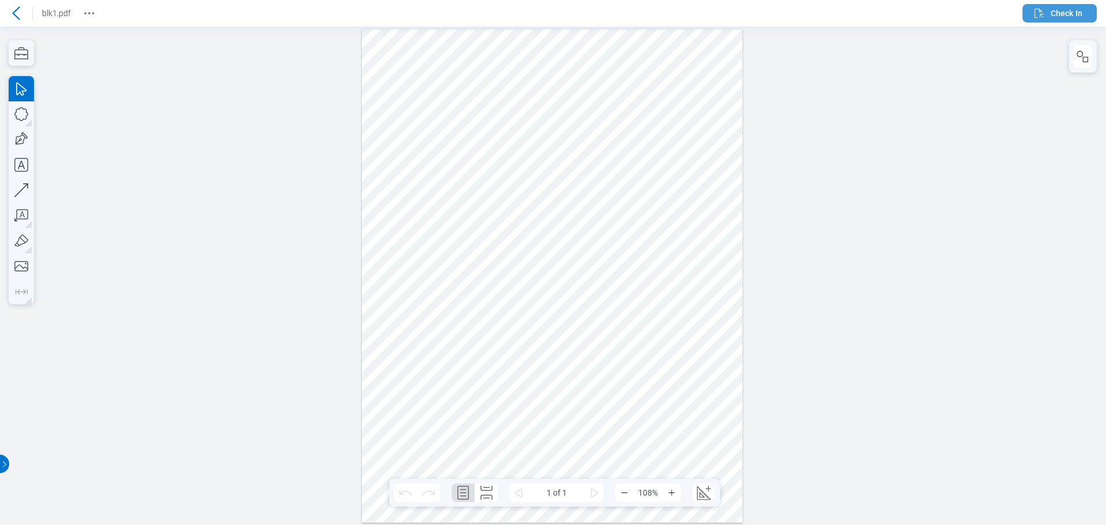
click at [1043, 20] on button "Check In" at bounding box center [1059, 13] width 74 height 18
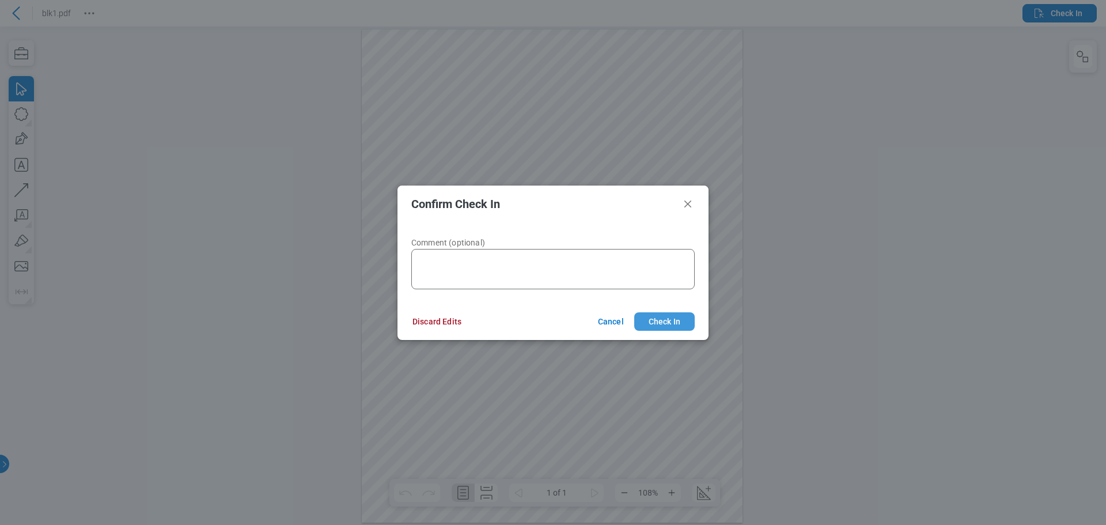
click at [661, 321] on button "Check In" at bounding box center [664, 321] width 60 height 18
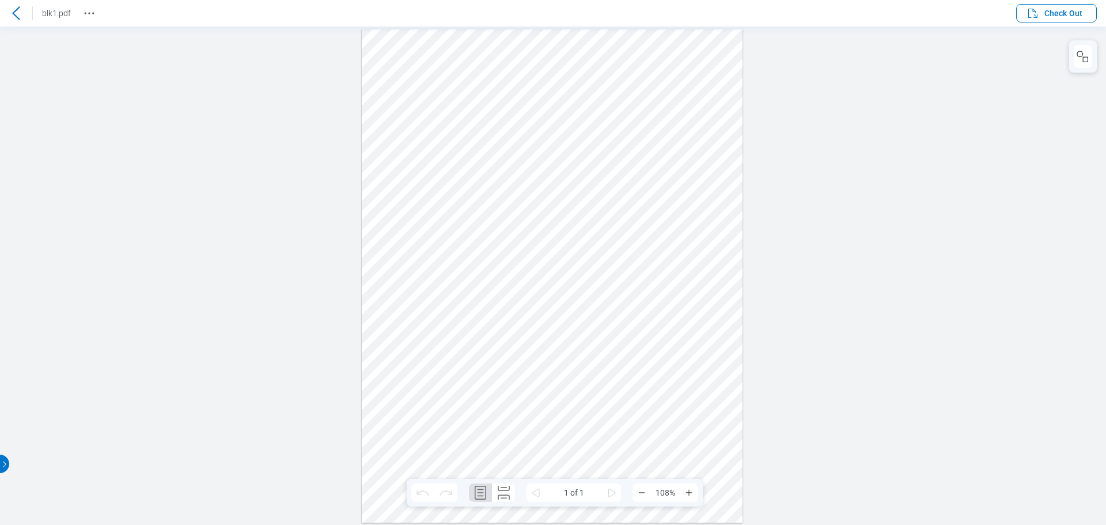
click at [614, 224] on div at bounding box center [552, 275] width 381 height 493
drag, startPoint x: 1099, startPoint y: 26, endPoint x: 909, endPoint y: 151, distance: 227.6
click at [909, 151] on div at bounding box center [553, 275] width 1106 height 498
click at [1040, 18] on span "Check Out" at bounding box center [1054, 13] width 56 height 14
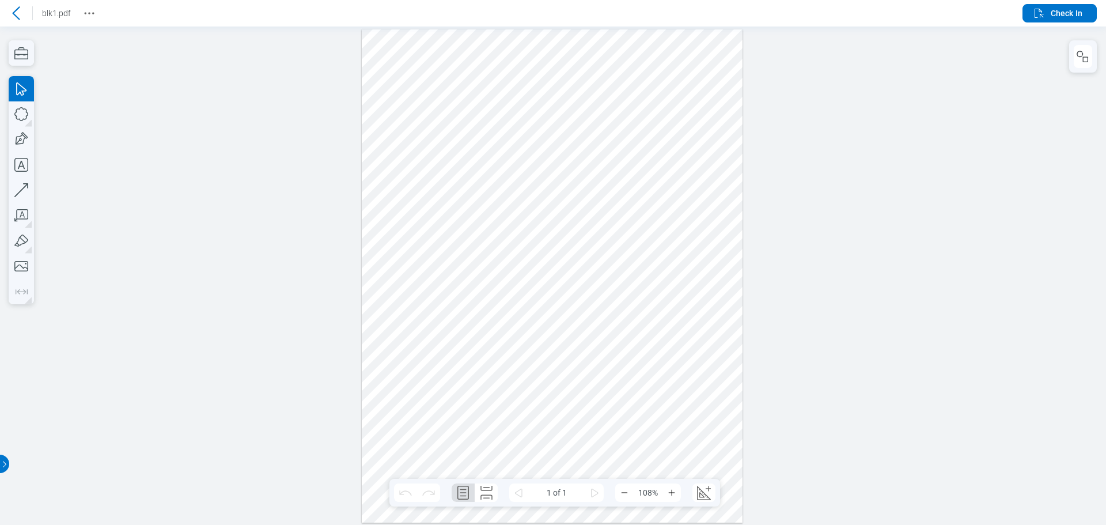
click at [632, 210] on div at bounding box center [552, 275] width 381 height 493
click at [678, 231] on div at bounding box center [552, 275] width 381 height 493
click at [539, 283] on div at bounding box center [552, 275] width 381 height 493
click at [25, 266] on icon "button" at bounding box center [21, 265] width 25 height 25
drag, startPoint x: 433, startPoint y: 104, endPoint x: 549, endPoint y: 174, distance: 135.6
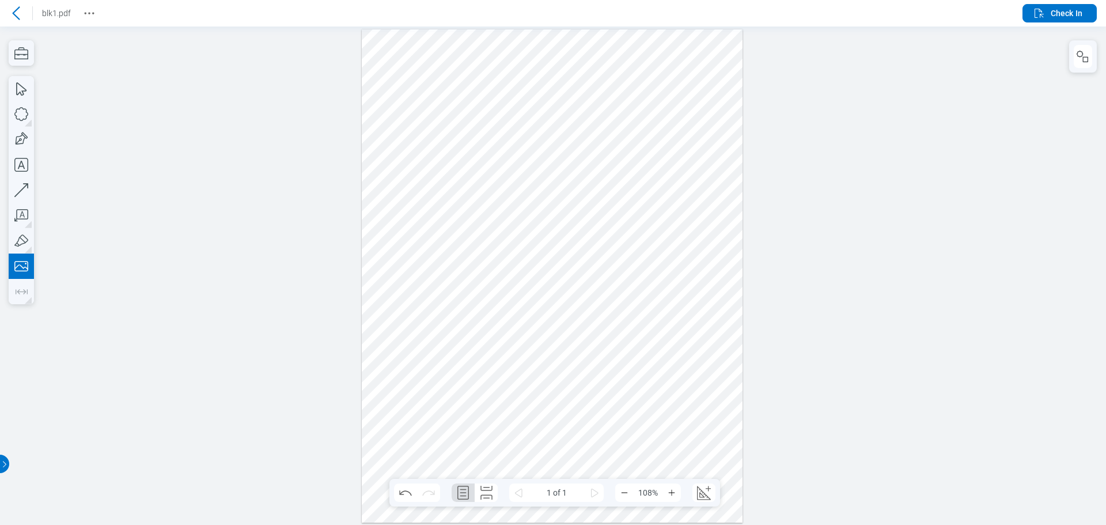
click at [549, 174] on div at bounding box center [552, 275] width 381 height 493
click at [576, 254] on div at bounding box center [552, 275] width 381 height 493
click at [1082, 53] on icon "button" at bounding box center [1079, 54] width 6 height 6
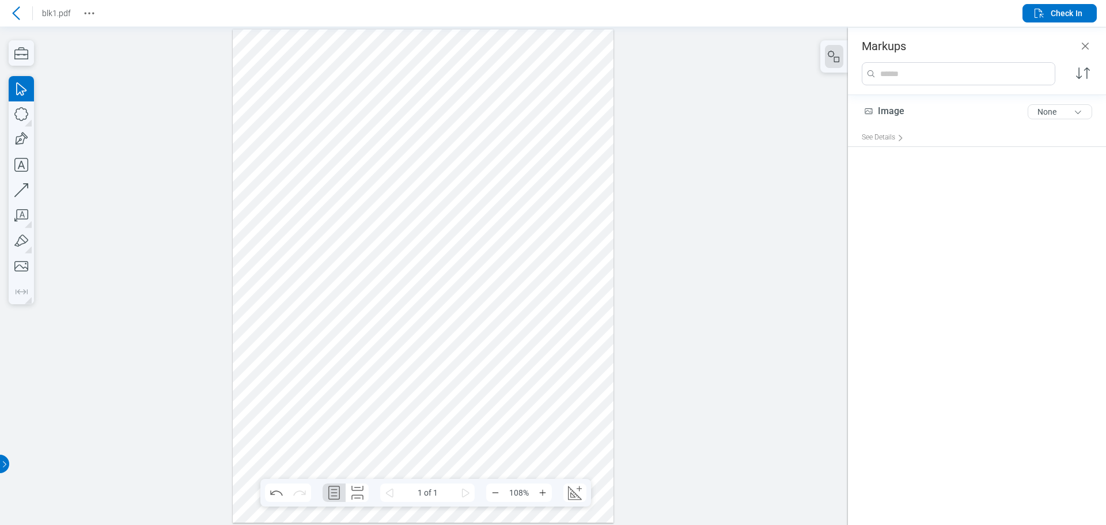
click at [398, 153] on div at bounding box center [423, 275] width 381 height 493
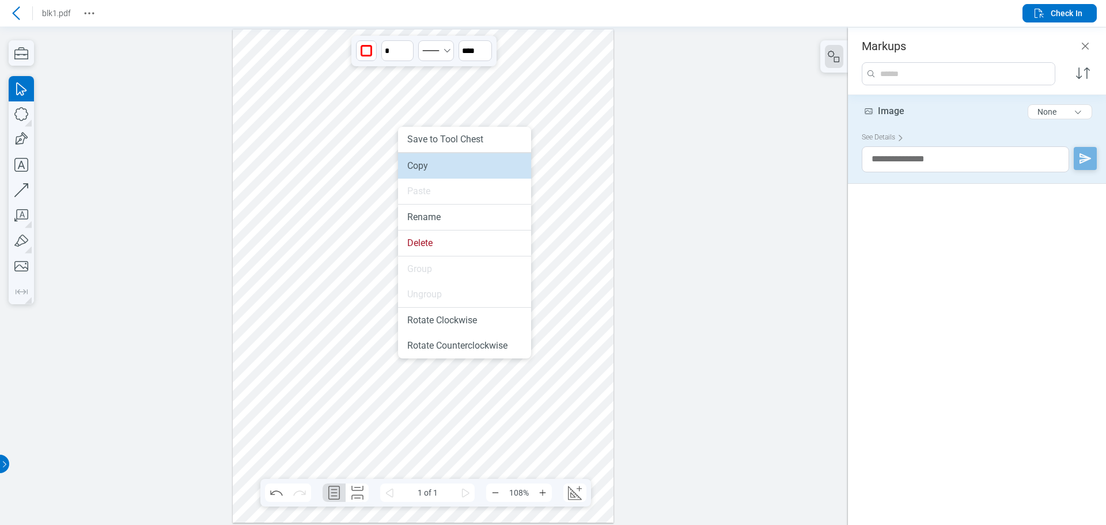
click at [441, 173] on li "Copy" at bounding box center [464, 165] width 133 height 25
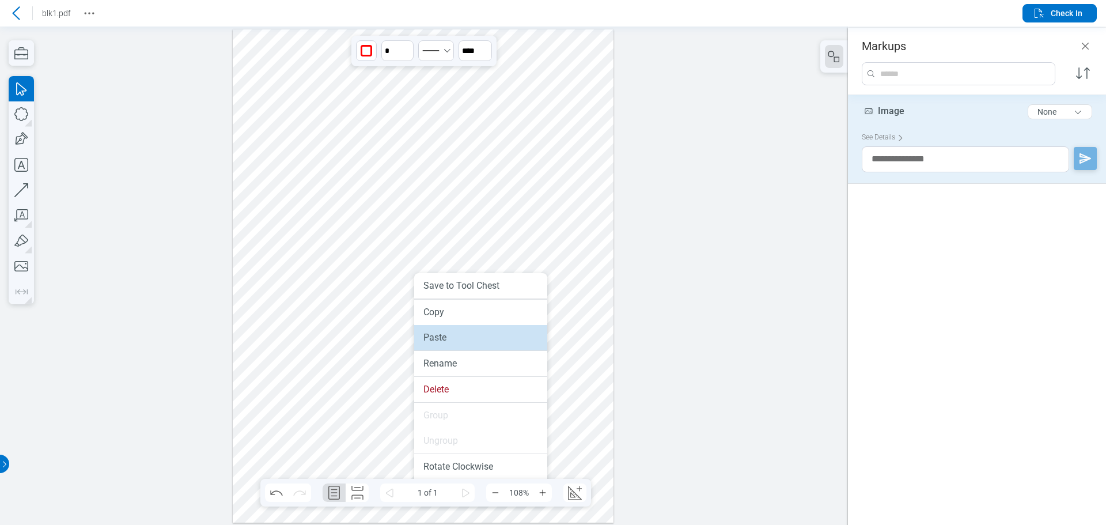
drag, startPoint x: 443, startPoint y: 343, endPoint x: 491, endPoint y: 313, distance: 57.2
click at [443, 343] on li "Paste" at bounding box center [480, 337] width 133 height 25
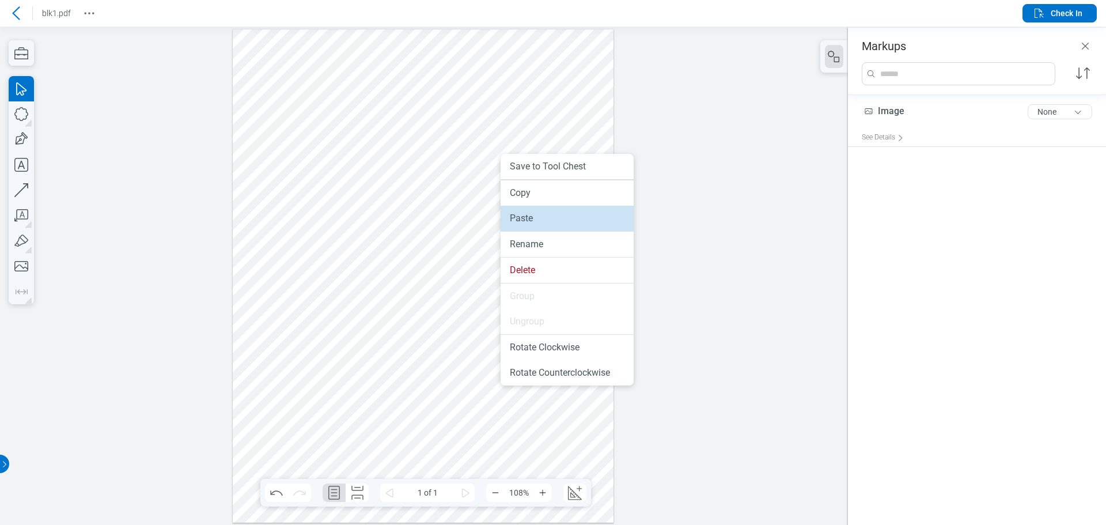
click at [544, 221] on li "Paste" at bounding box center [566, 218] width 133 height 25
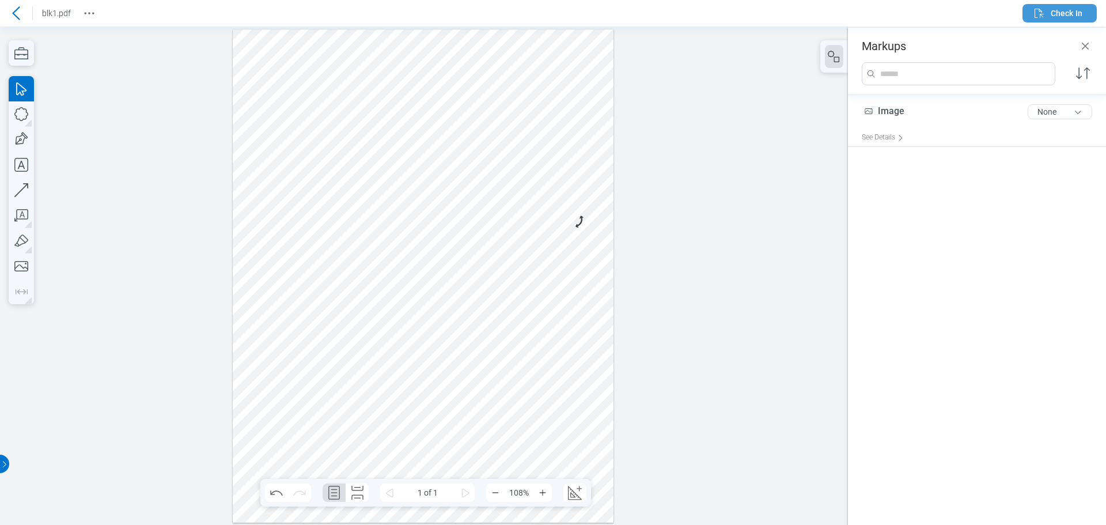
click at [1054, 13] on span "Check In" at bounding box center [1066, 13] width 32 height 12
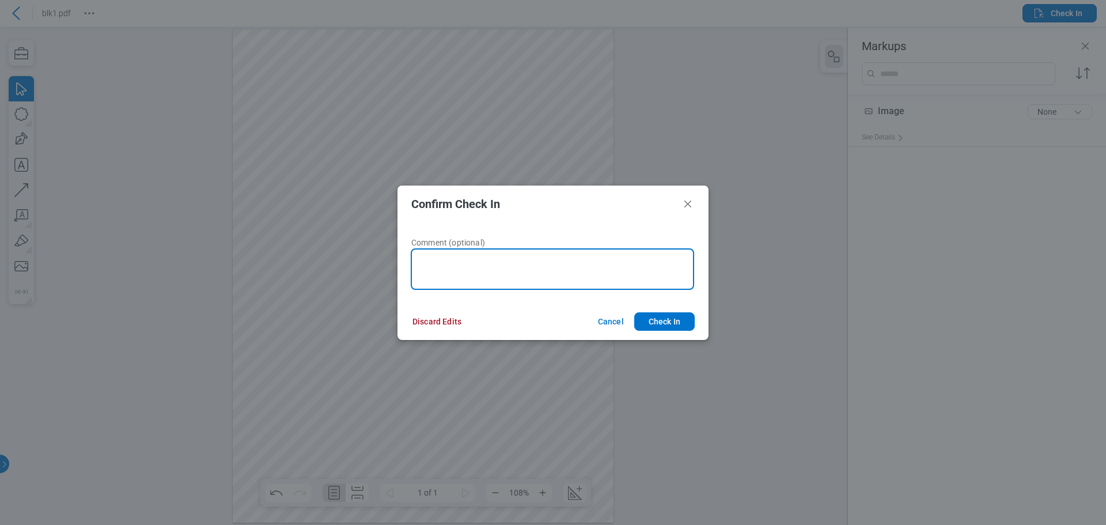
click at [609, 261] on textarea at bounding box center [552, 268] width 283 height 41
type textarea "********"
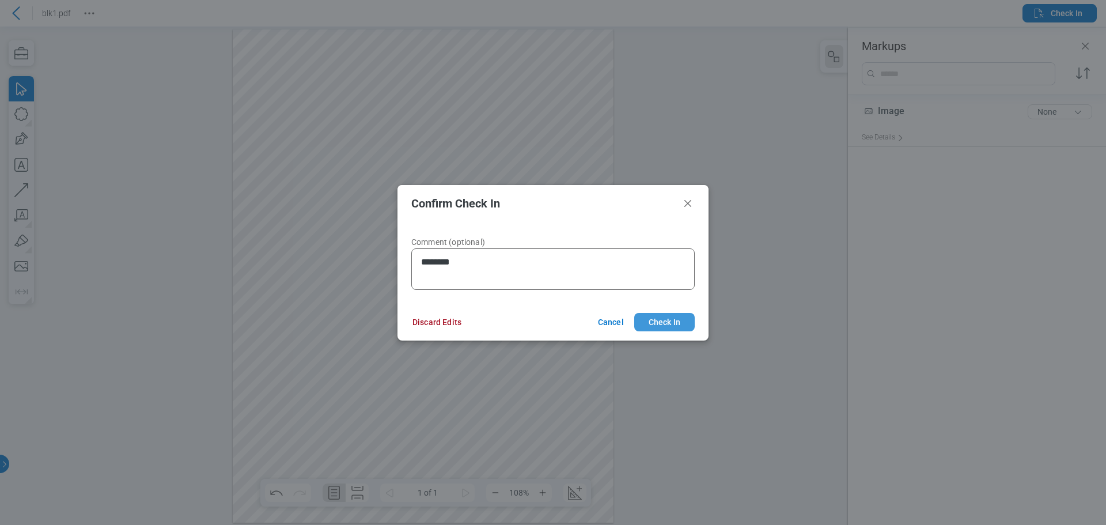
click at [682, 321] on button "Check In" at bounding box center [664, 322] width 60 height 18
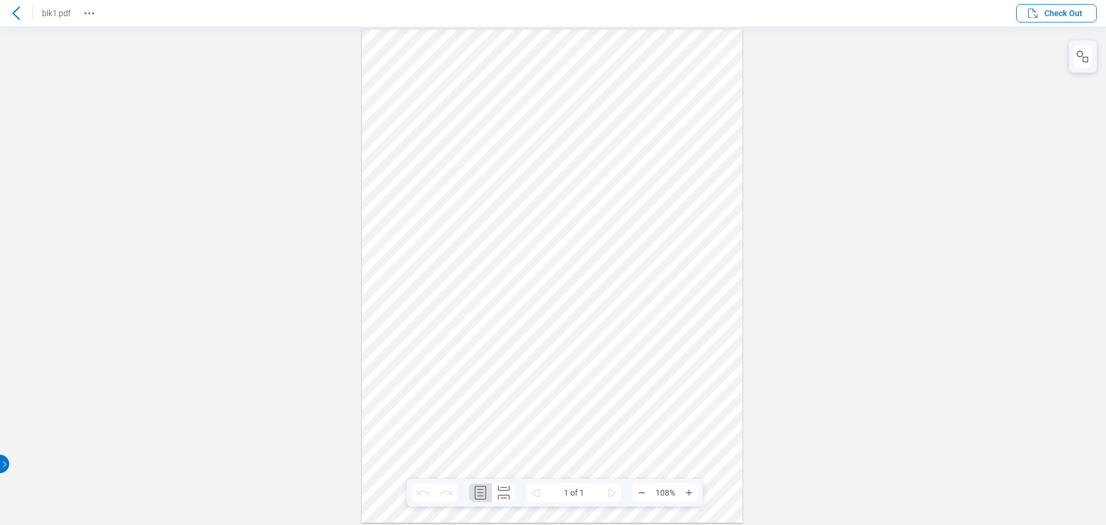
click at [19, 15] on icon at bounding box center [16, 13] width 14 height 14
